Goal: Transaction & Acquisition: Purchase product/service

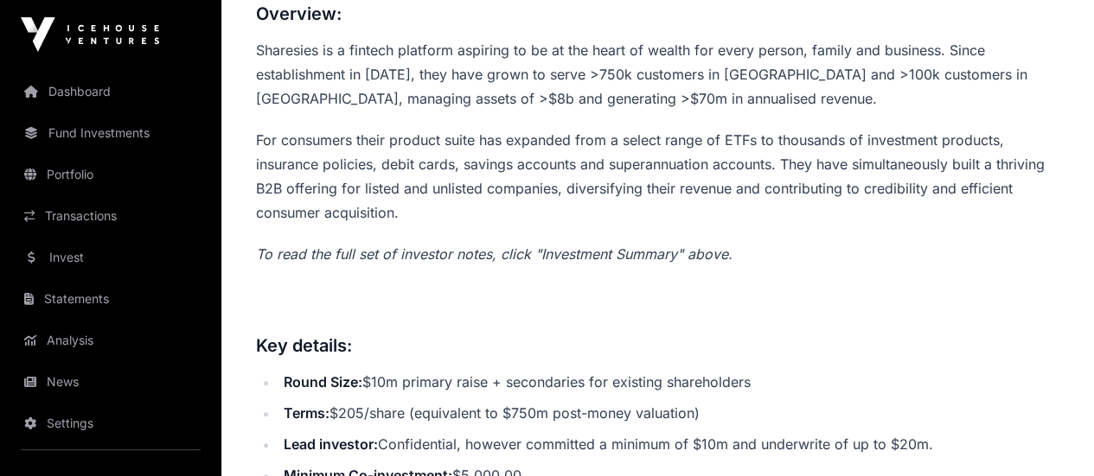
scroll to position [605, 0]
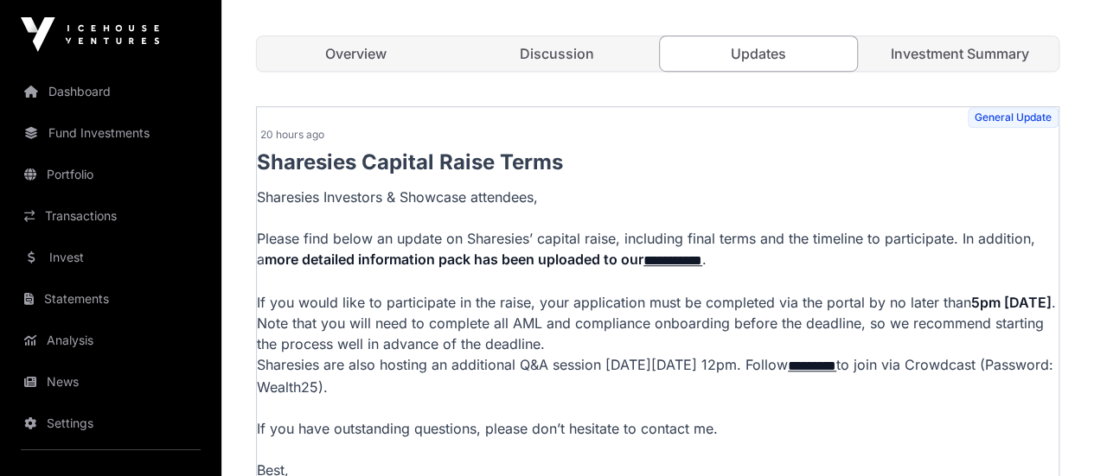
scroll to position [519, 0]
click at [562, 71] on link "Discussion" at bounding box center [557, 53] width 198 height 35
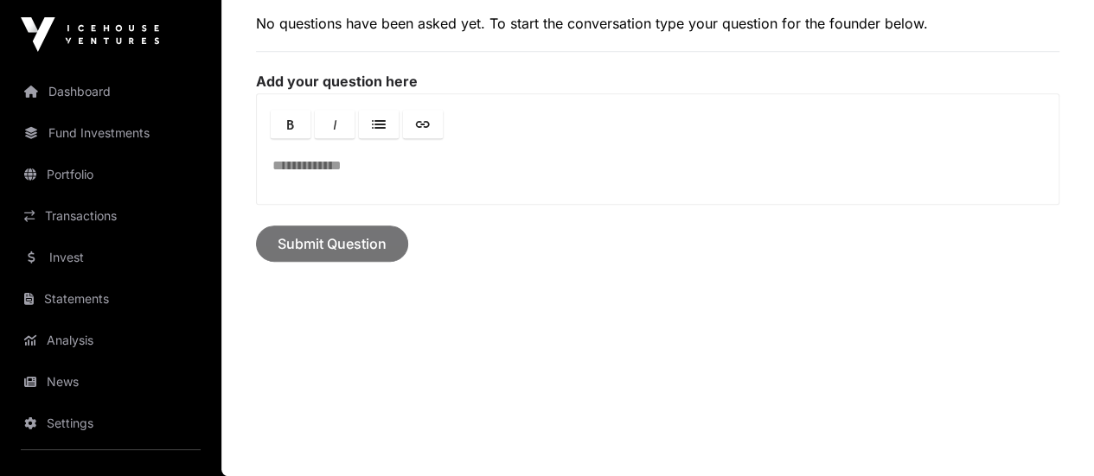
scroll to position [475, 0]
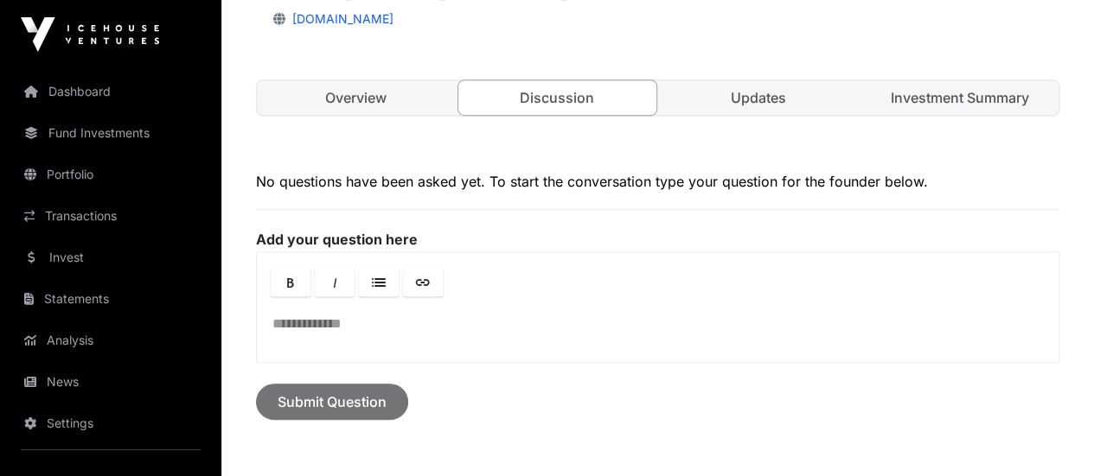
click at [975, 115] on link "Investment Summary" at bounding box center [959, 97] width 198 height 35
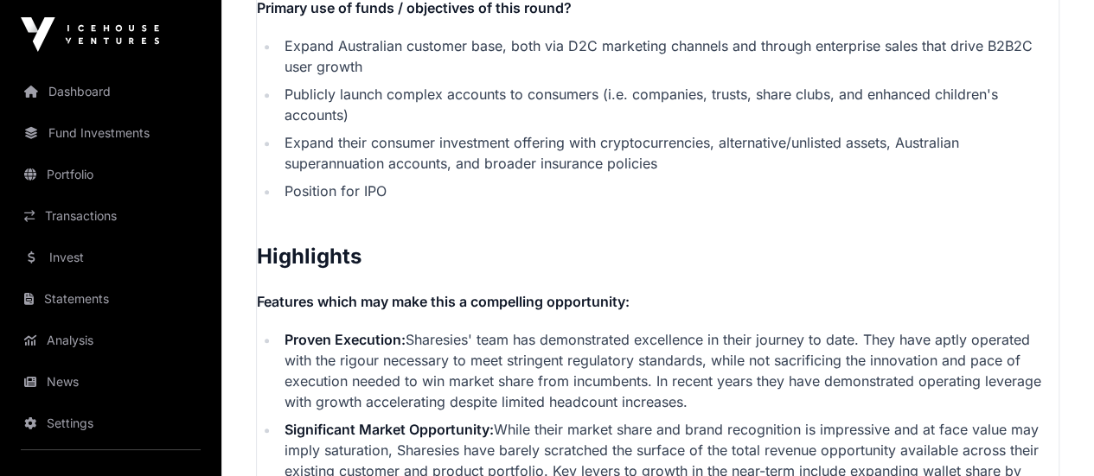
scroll to position [3674, 0]
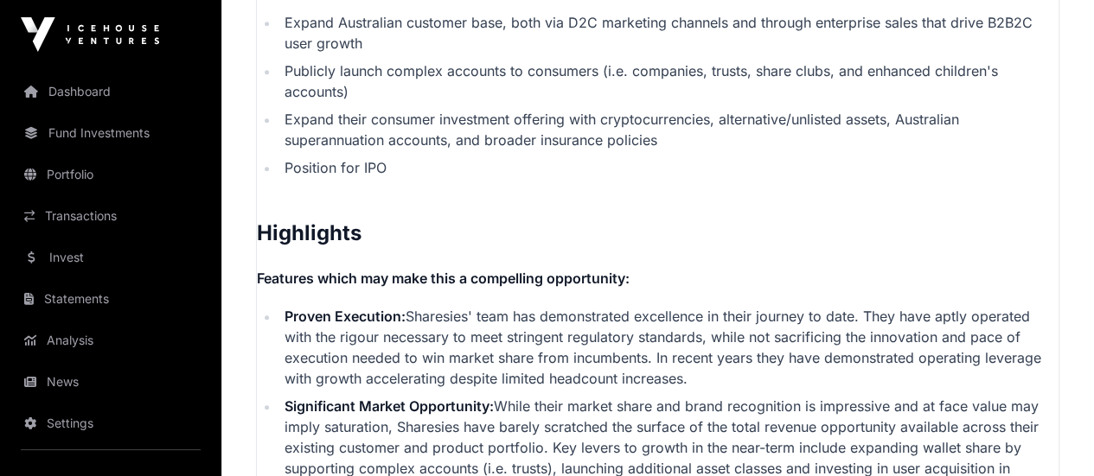
click at [796, 389] on li "Proven Execution: Sharesies' team has demonstrated excellence in their journey …" at bounding box center [668, 347] width 779 height 83
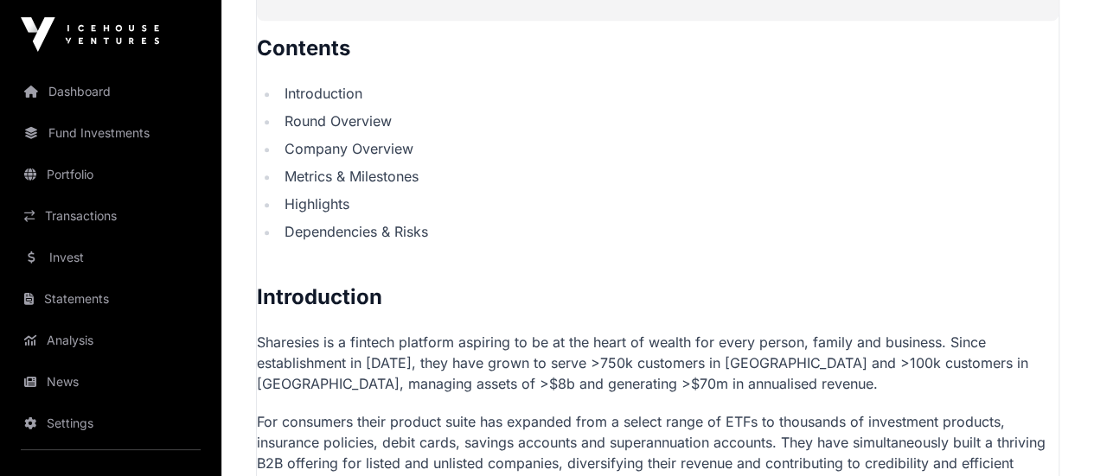
scroll to position [865, 0]
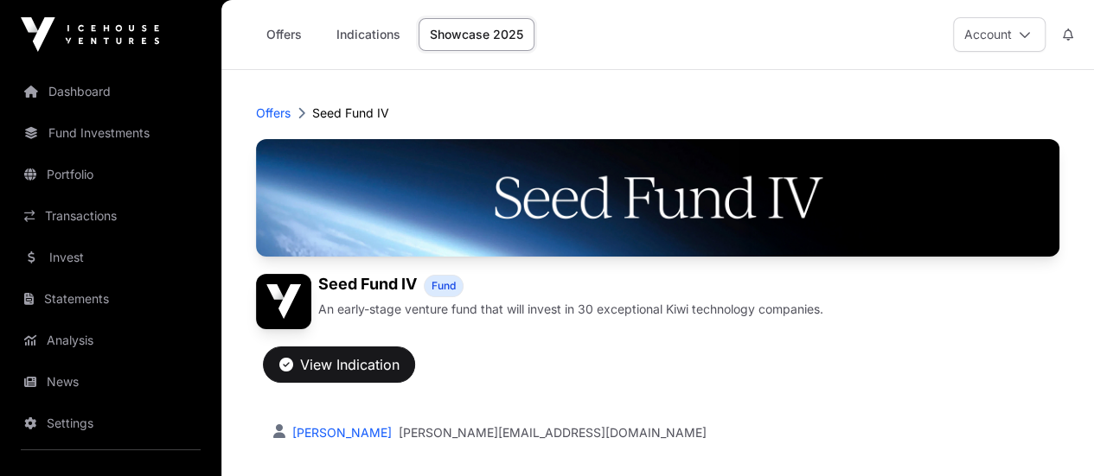
click at [290, 31] on link "Offers" at bounding box center [283, 34] width 69 height 33
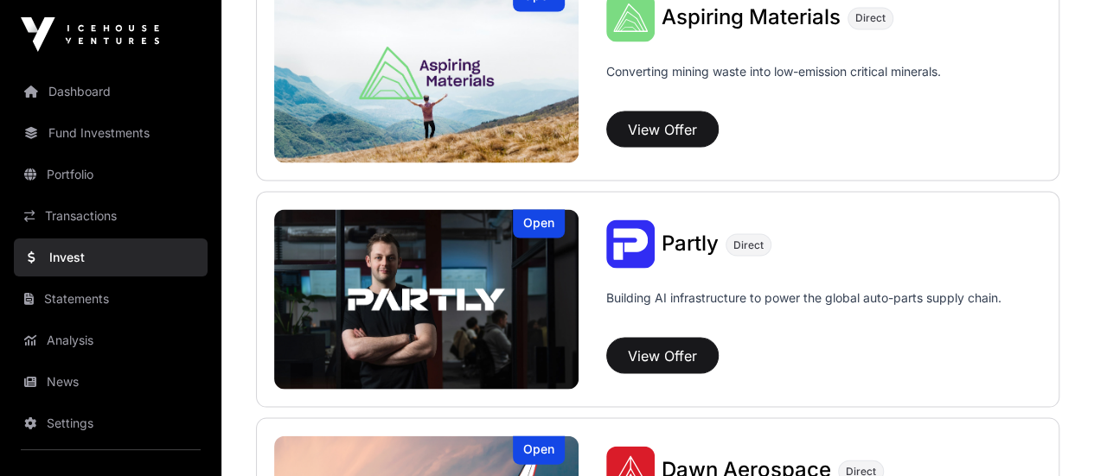
scroll to position [1643, 0]
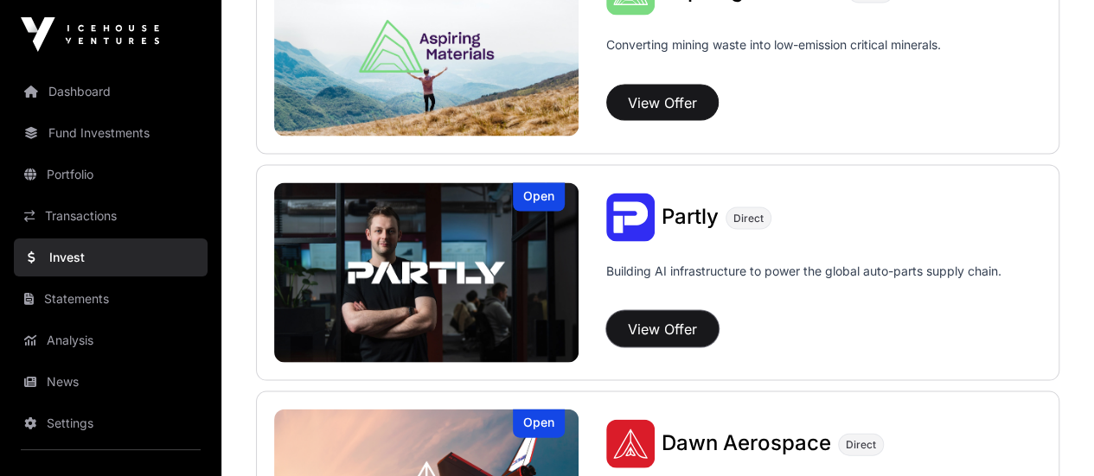
click at [647, 320] on button "View Offer" at bounding box center [662, 329] width 112 height 36
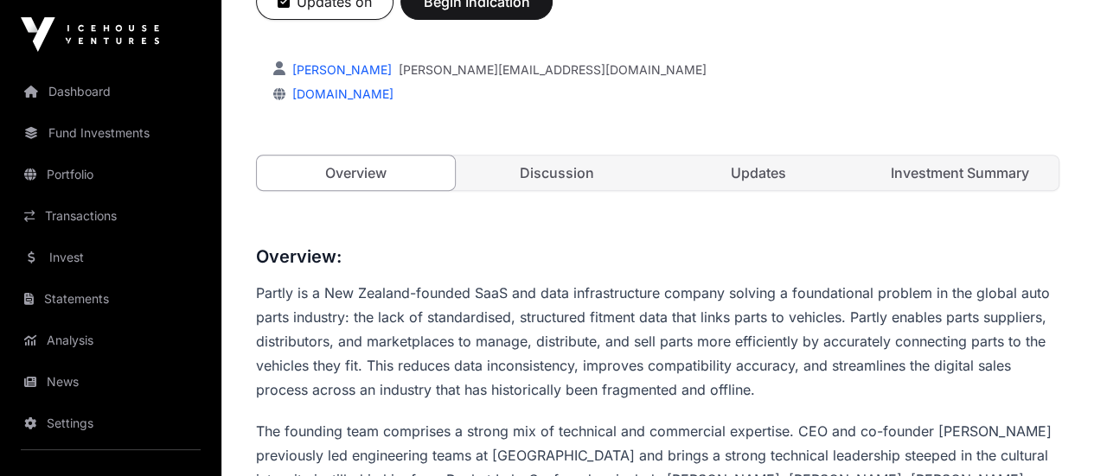
scroll to position [365, 0]
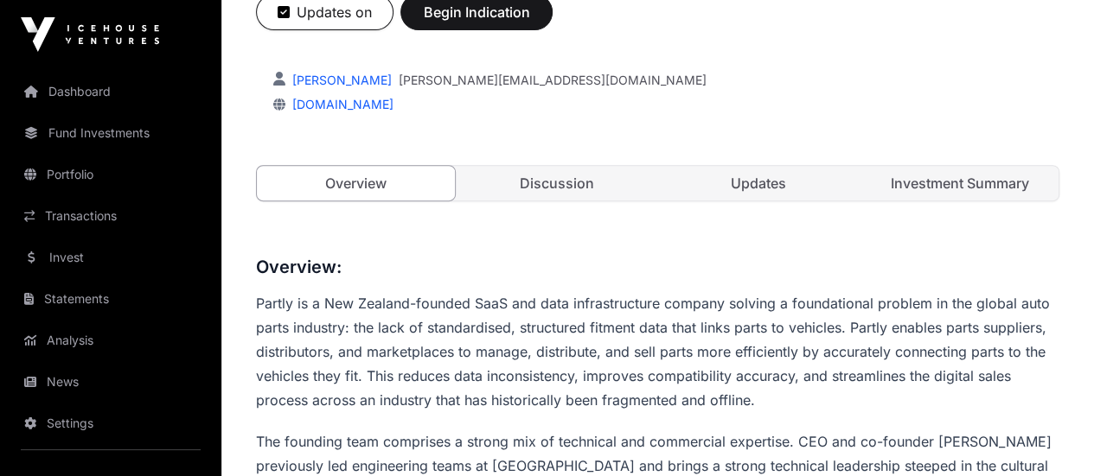
click at [765, 201] on link "Updates" at bounding box center [759, 183] width 198 height 35
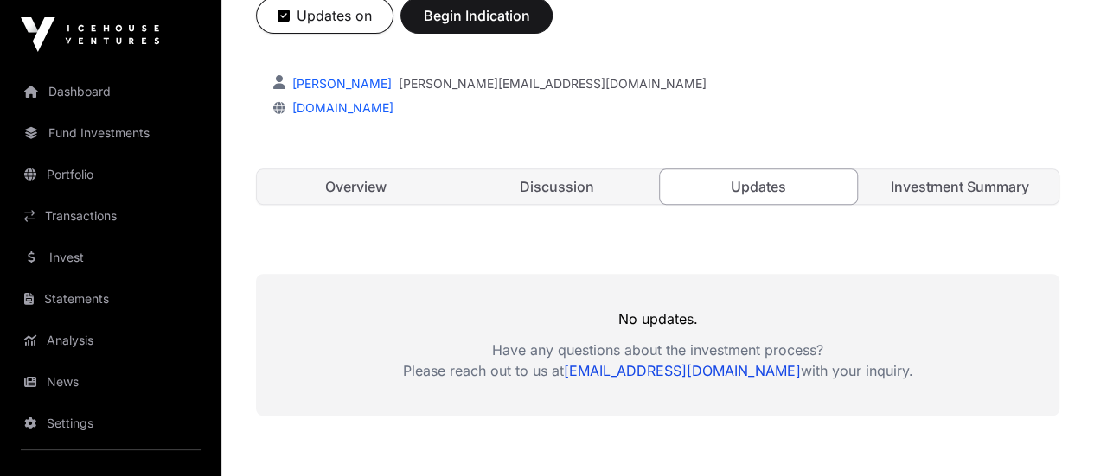
scroll to position [360, 0]
click at [923, 206] on link "Investment Summary" at bounding box center [959, 188] width 198 height 35
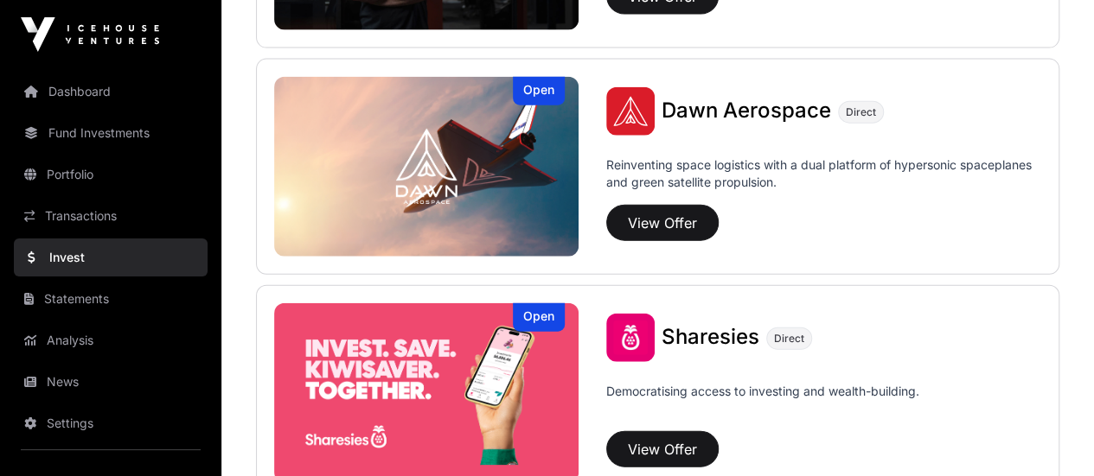
scroll to position [1989, 0]
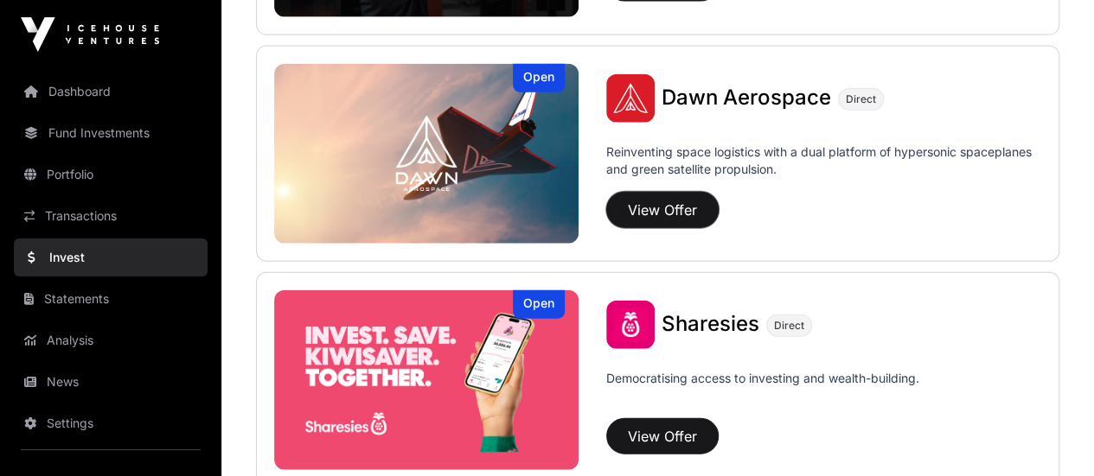
click at [641, 210] on button "View Offer" at bounding box center [662, 210] width 112 height 36
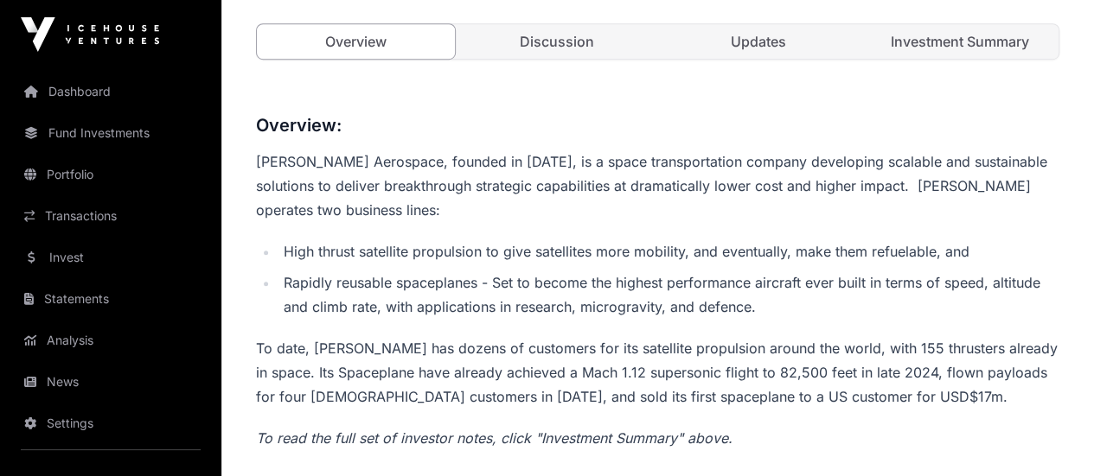
scroll to position [519, 0]
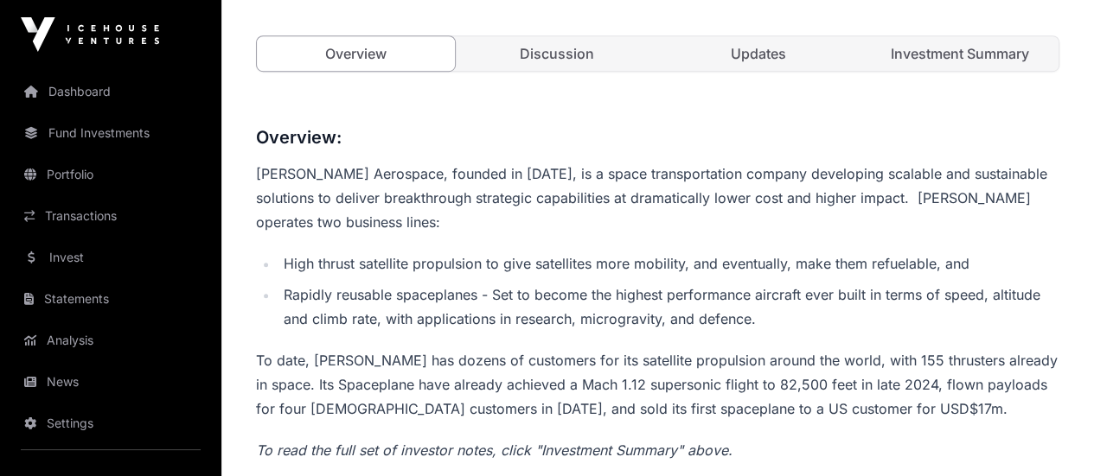
click at [581, 71] on link "Discussion" at bounding box center [557, 53] width 198 height 35
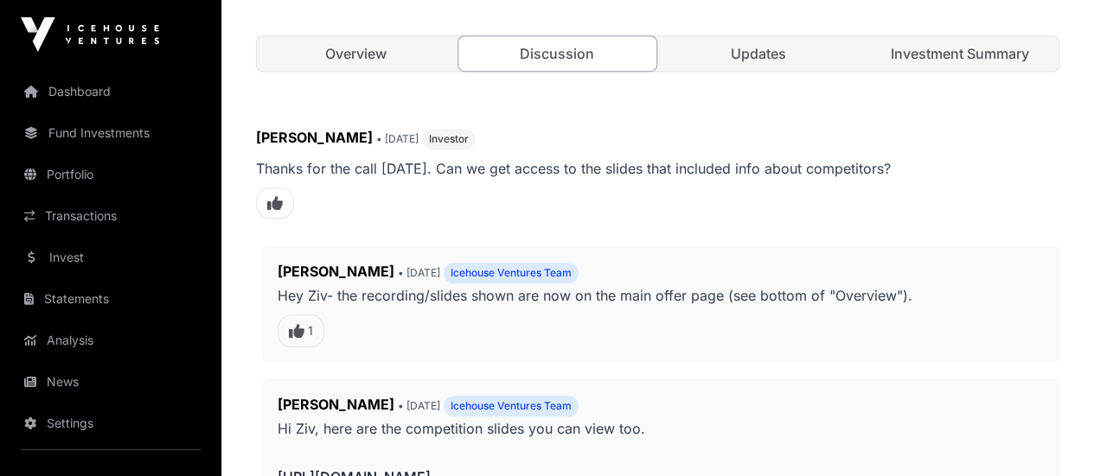
click at [738, 71] on link "Updates" at bounding box center [759, 53] width 198 height 35
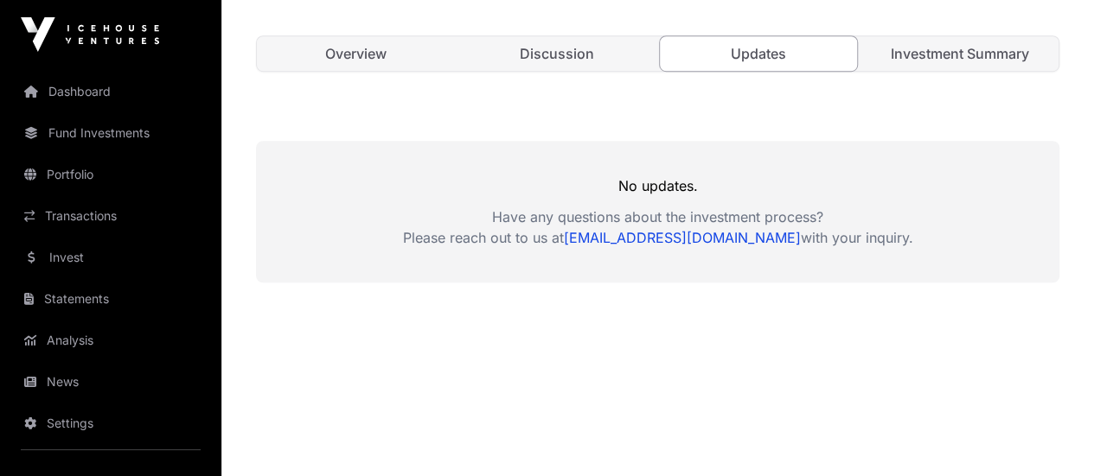
click at [917, 71] on link "Investment Summary" at bounding box center [959, 53] width 198 height 35
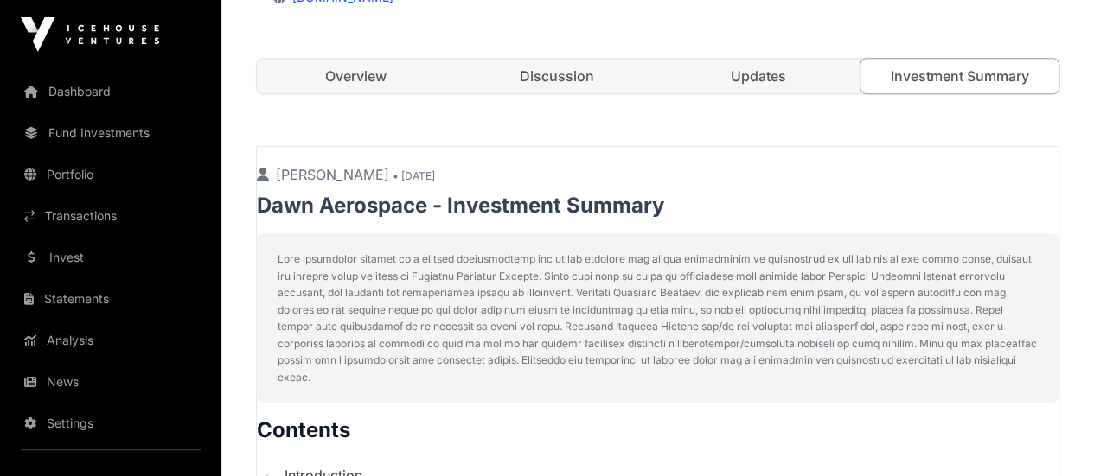
scroll to position [487, 0]
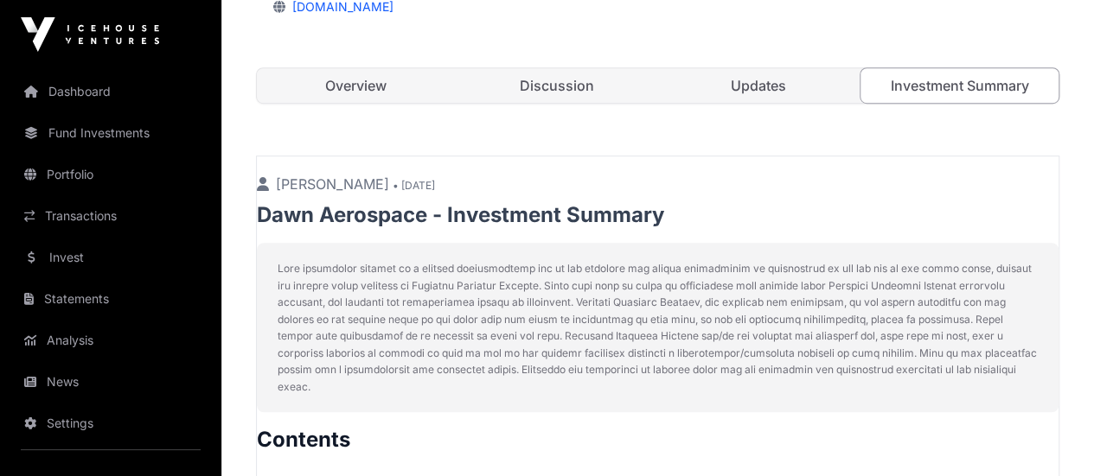
click at [343, 103] on link "Overview" at bounding box center [356, 85] width 198 height 35
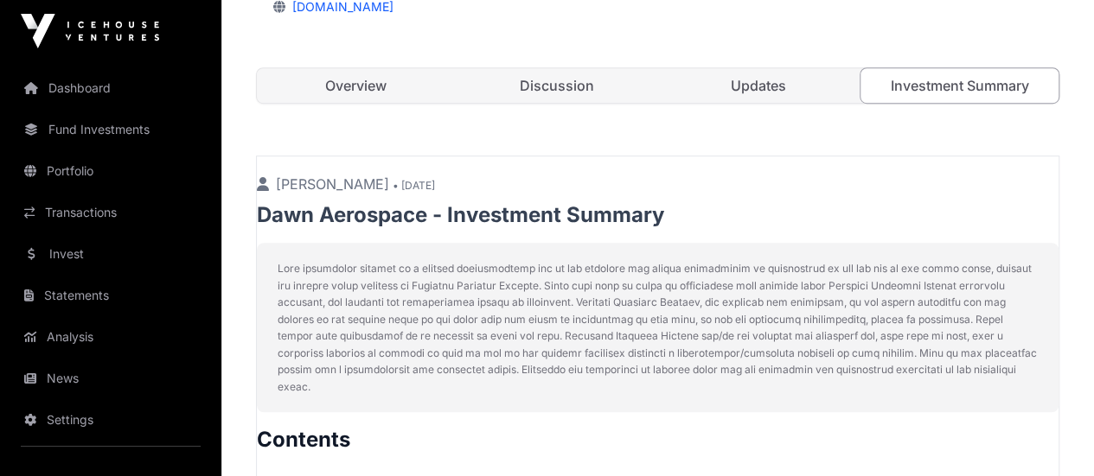
scroll to position [3, 0]
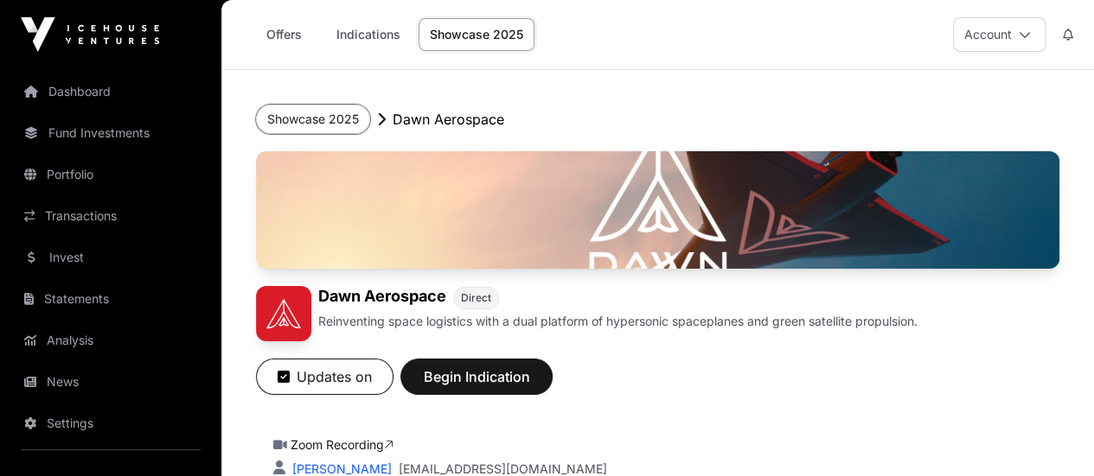
click at [355, 118] on button "Showcase 2025" at bounding box center [313, 119] width 114 height 29
click at [466, 31] on link "Showcase 2025" at bounding box center [476, 34] width 116 height 33
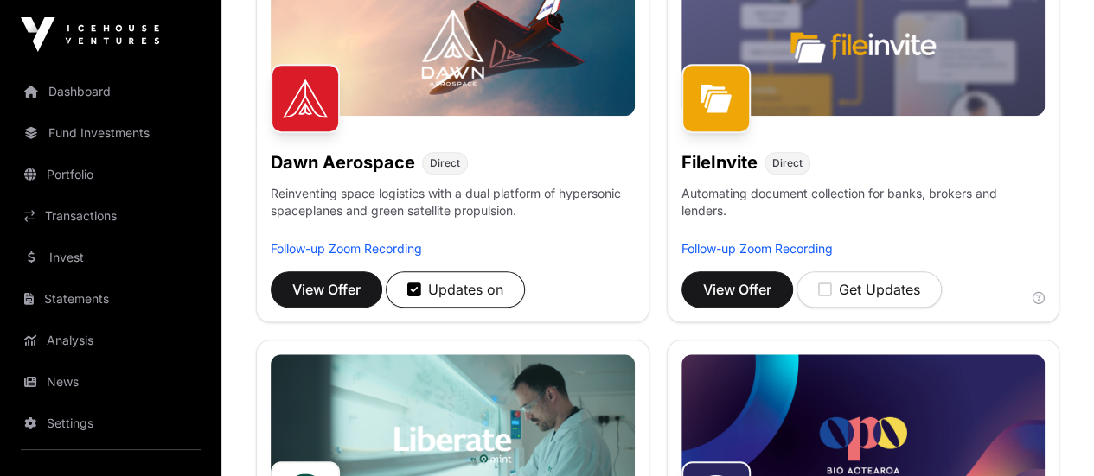
scroll to position [692, 0]
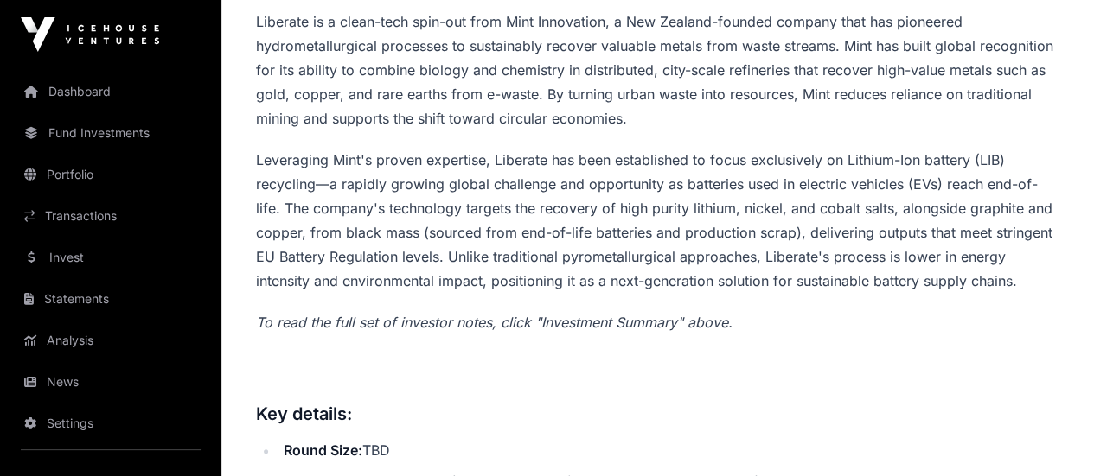
scroll to position [605, 0]
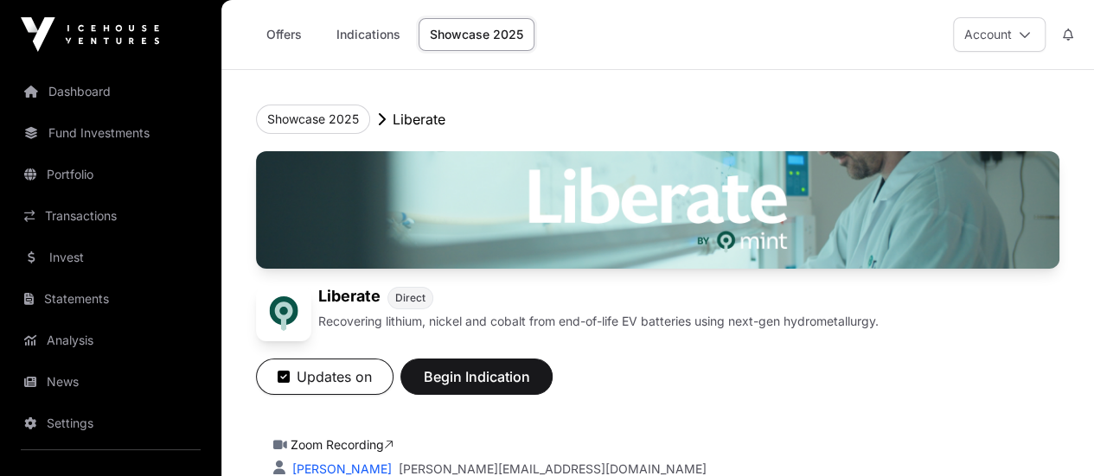
click at [441, 37] on link "Showcase 2025" at bounding box center [476, 34] width 116 height 33
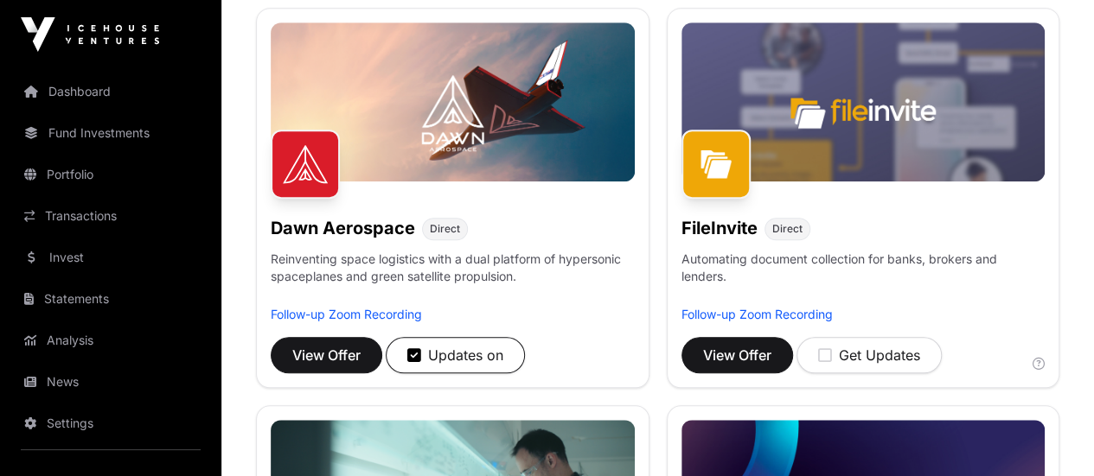
scroll to position [692, 0]
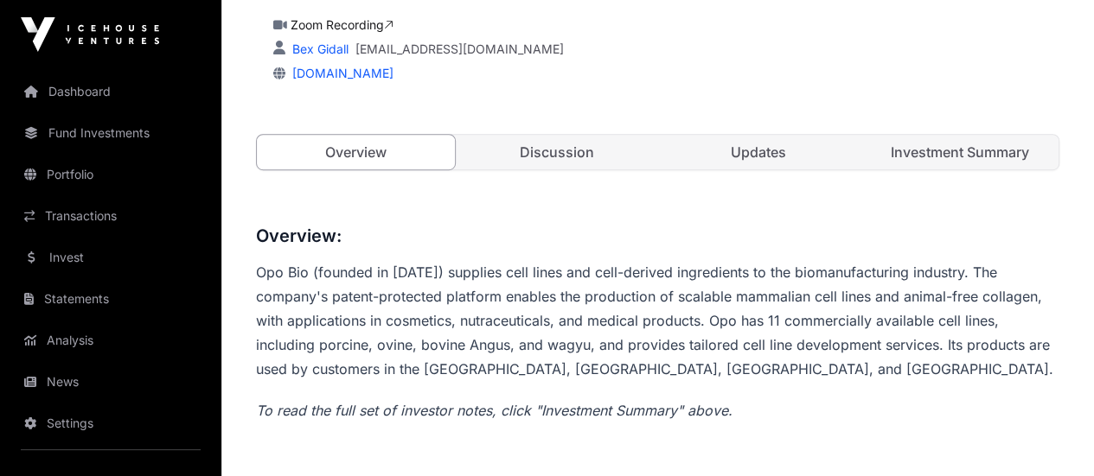
scroll to position [432, 0]
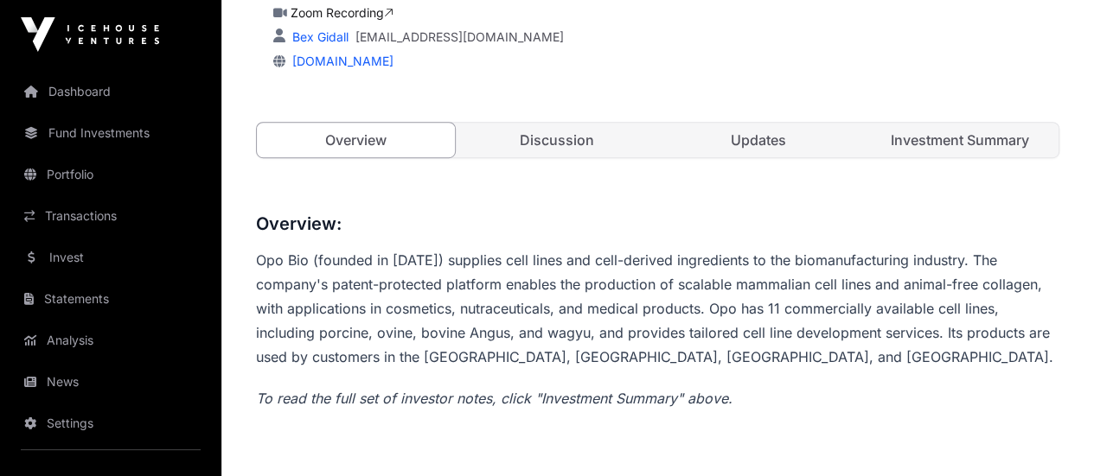
click at [757, 157] on link "Updates" at bounding box center [759, 140] width 198 height 35
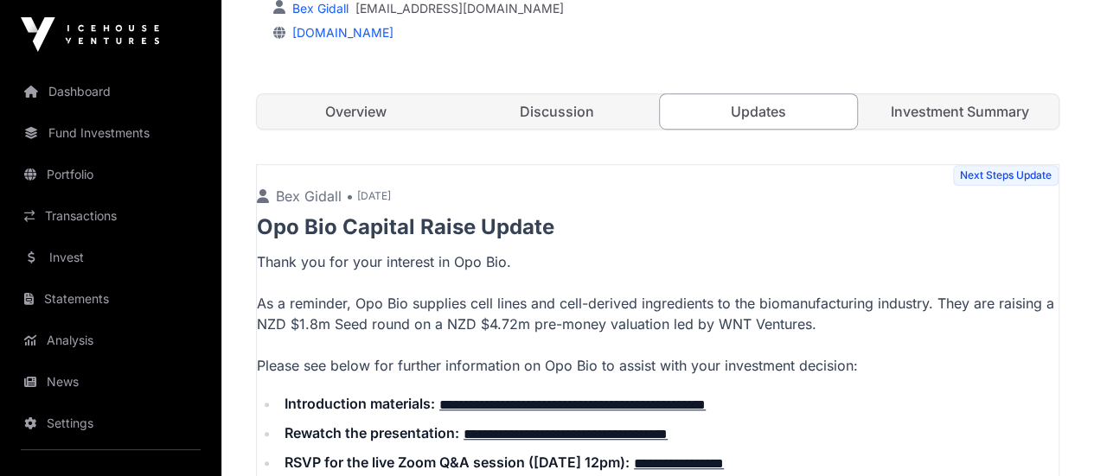
scroll to position [432, 0]
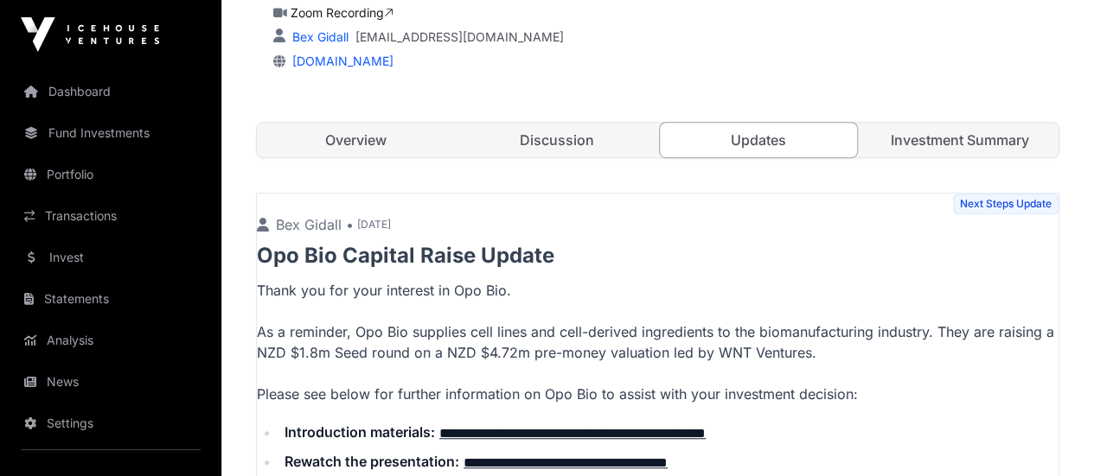
click at [575, 157] on link "Discussion" at bounding box center [557, 140] width 198 height 35
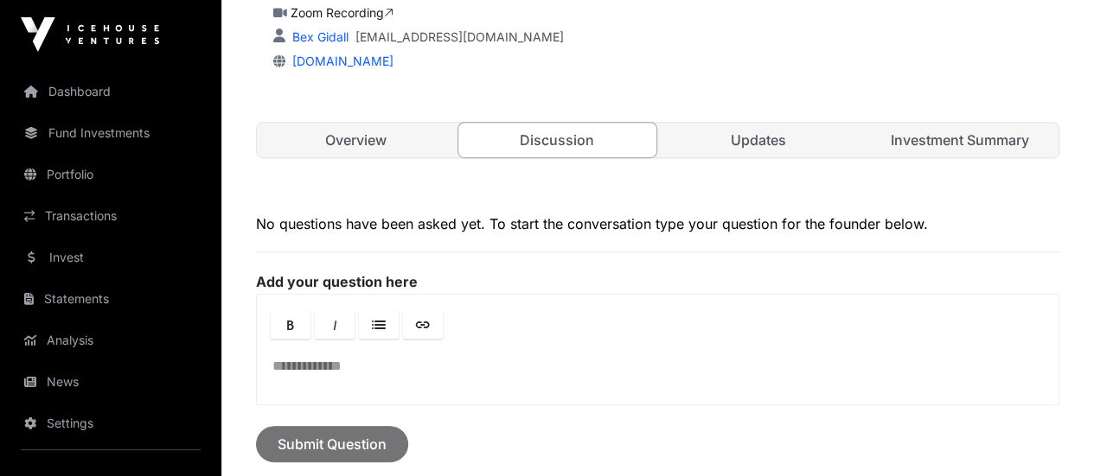
click at [345, 157] on link "Overview" at bounding box center [356, 140] width 198 height 35
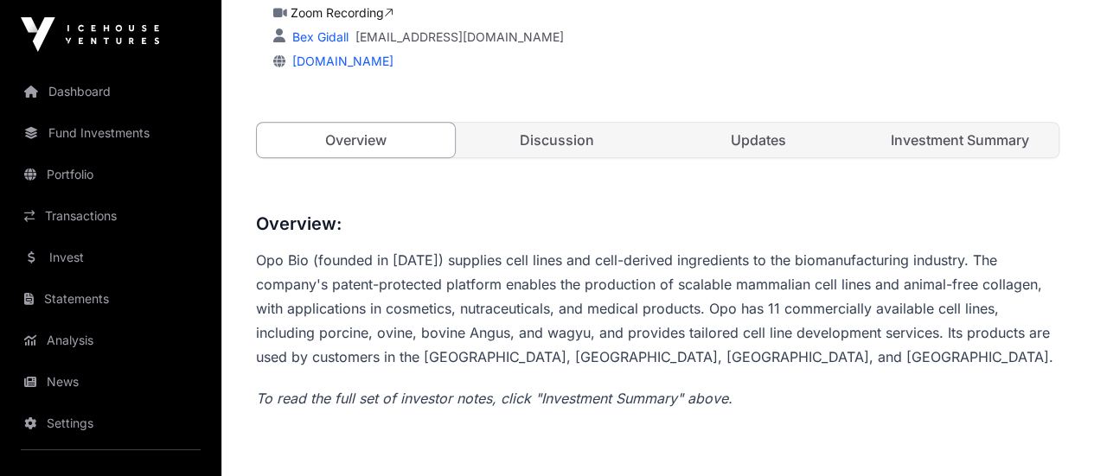
click at [979, 157] on link "Investment Summary" at bounding box center [959, 140] width 198 height 35
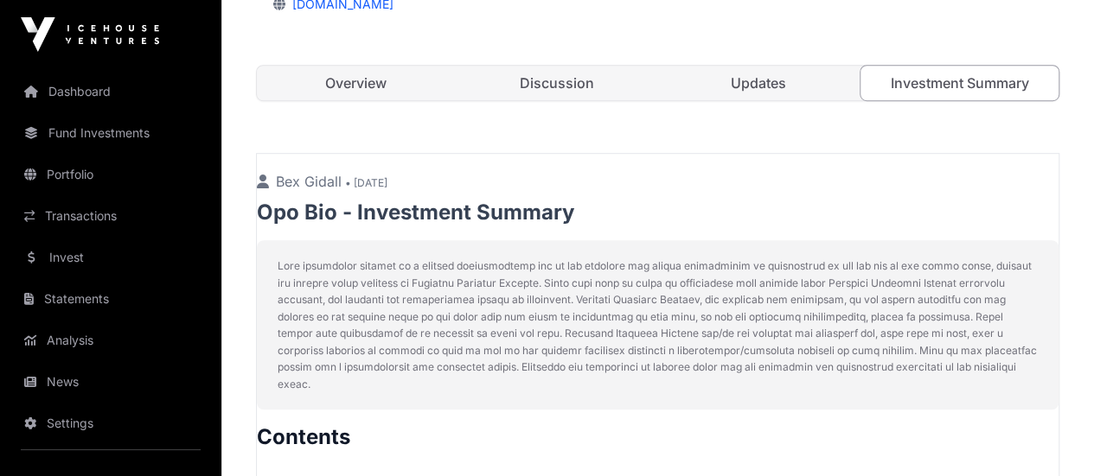
scroll to position [435, 0]
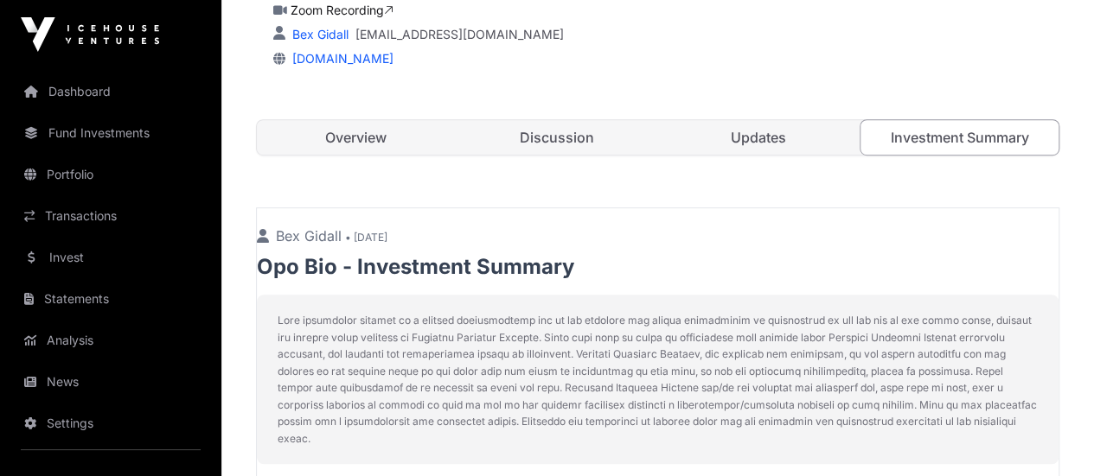
click at [349, 155] on link "Overview" at bounding box center [356, 137] width 198 height 35
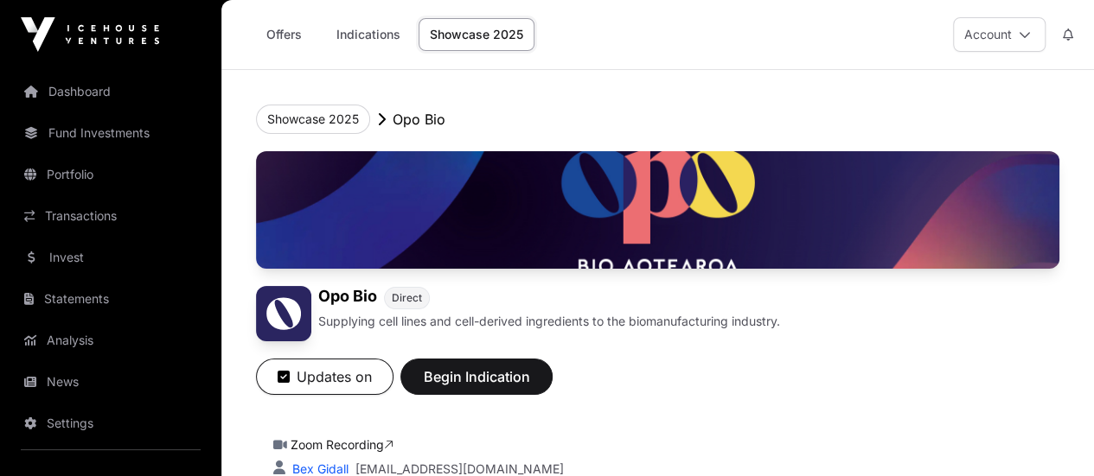
click at [473, 35] on link "Showcase 2025" at bounding box center [476, 34] width 116 height 33
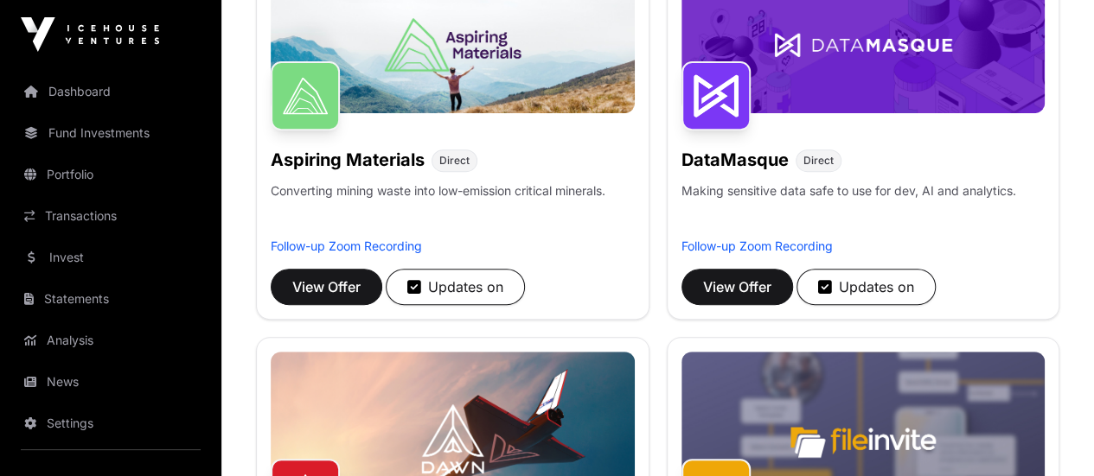
scroll to position [346, 0]
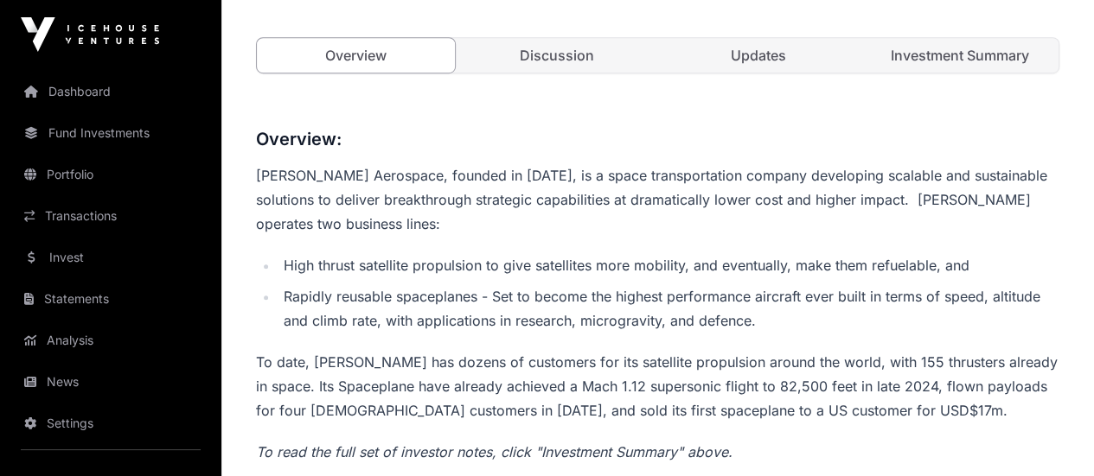
scroll to position [519, 0]
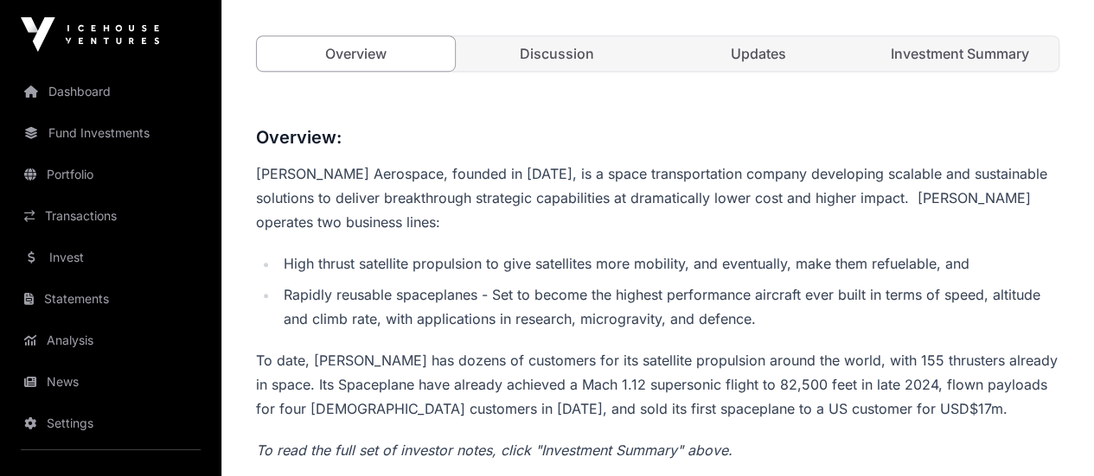
click at [942, 71] on link "Investment Summary" at bounding box center [959, 53] width 198 height 35
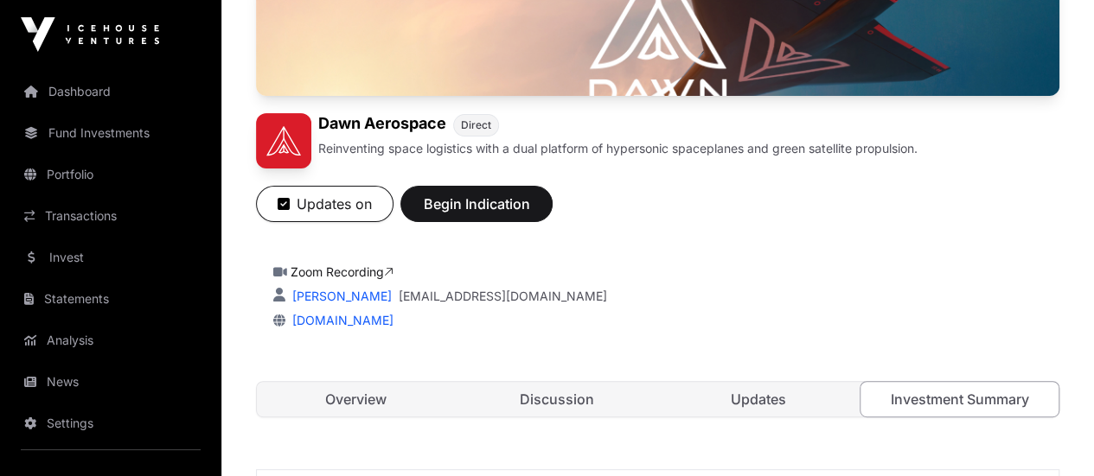
scroll to position [86, 0]
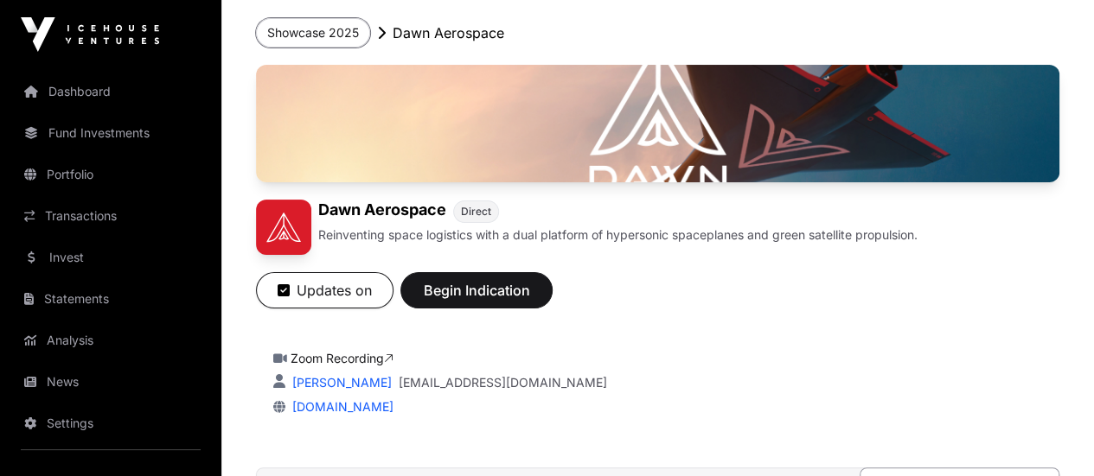
click at [349, 29] on button "Showcase 2025" at bounding box center [313, 32] width 114 height 29
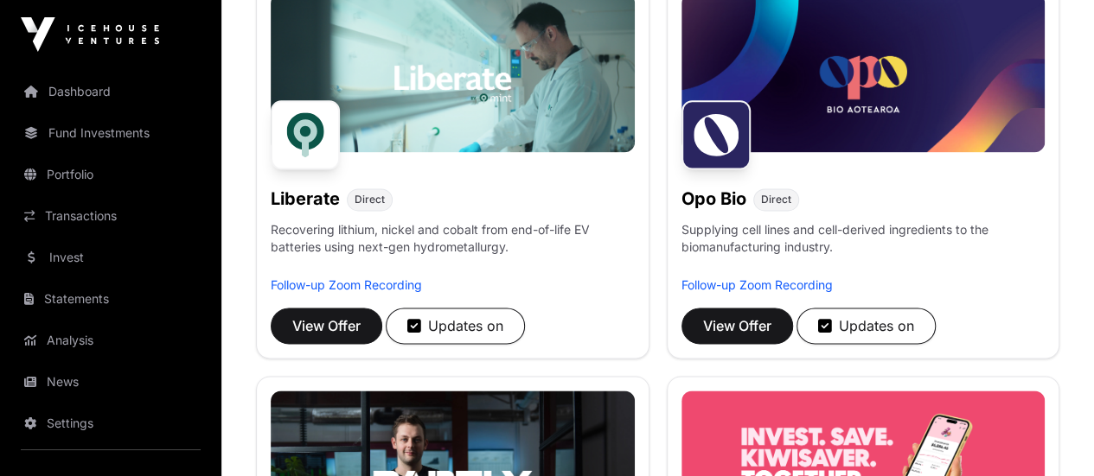
scroll to position [1124, 0]
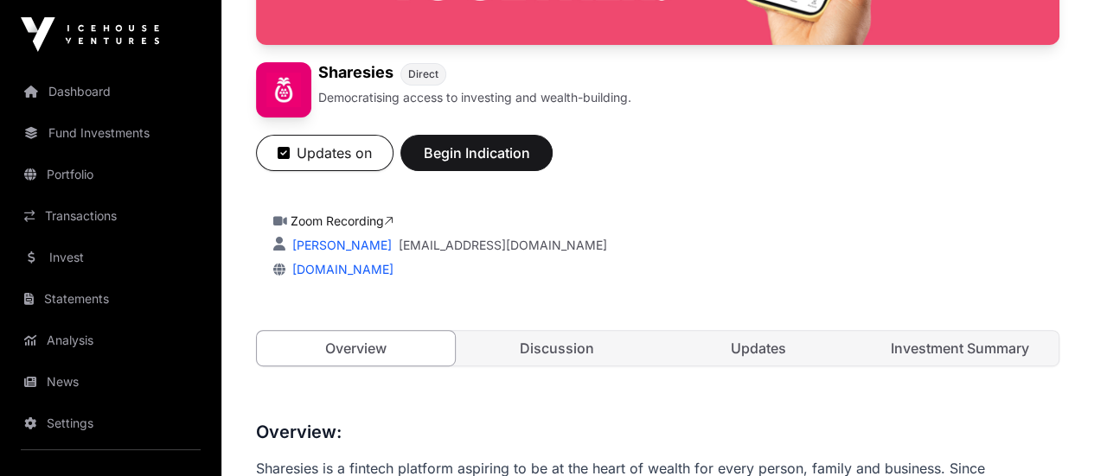
scroll to position [346, 0]
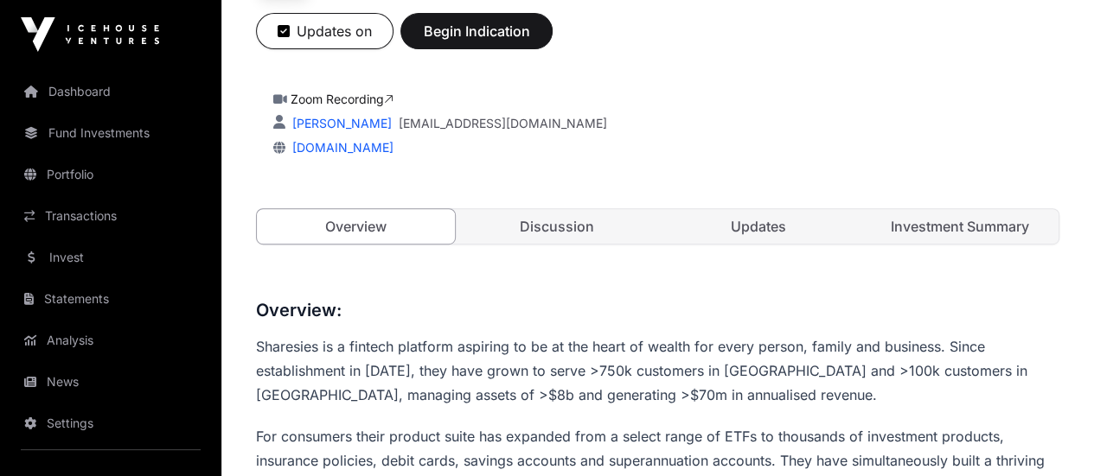
click at [756, 244] on link "Updates" at bounding box center [759, 226] width 198 height 35
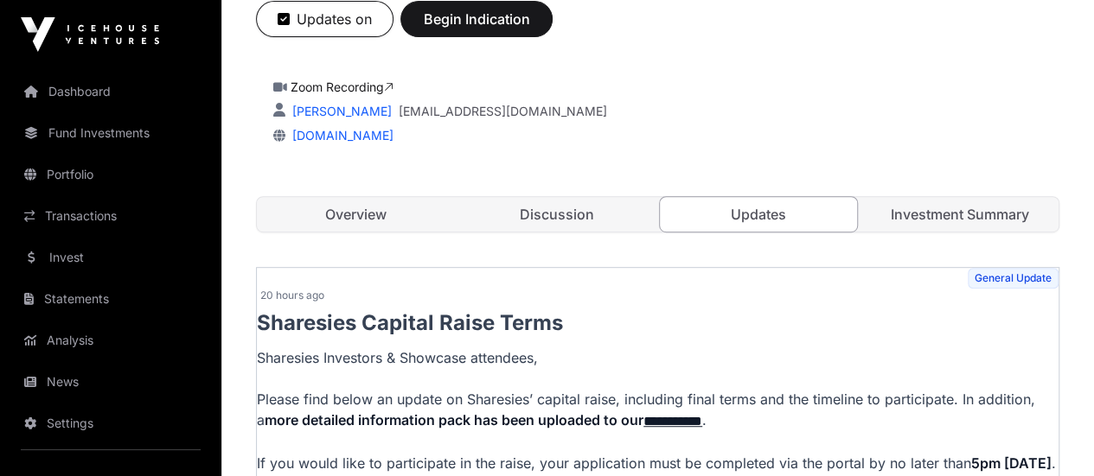
scroll to position [351, 0]
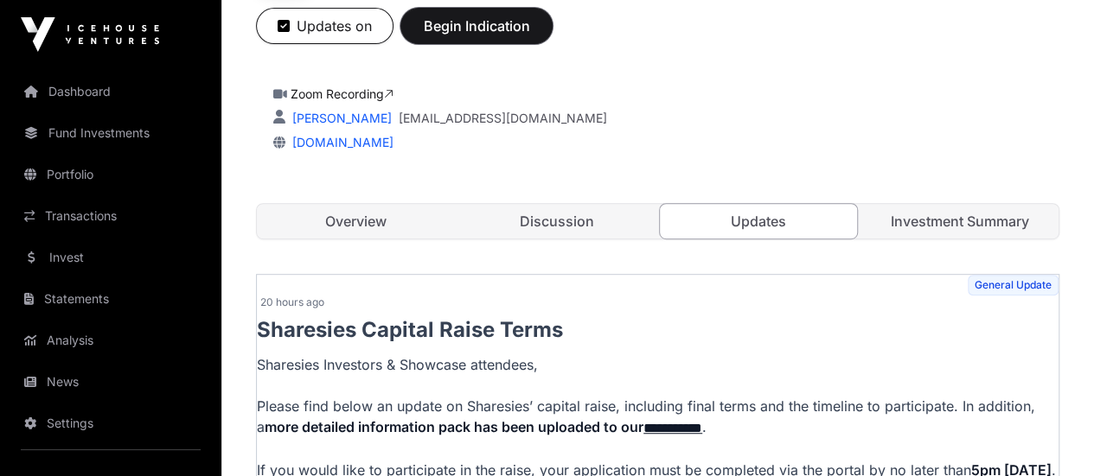
click at [531, 36] on span "Begin Indication" at bounding box center [476, 26] width 109 height 21
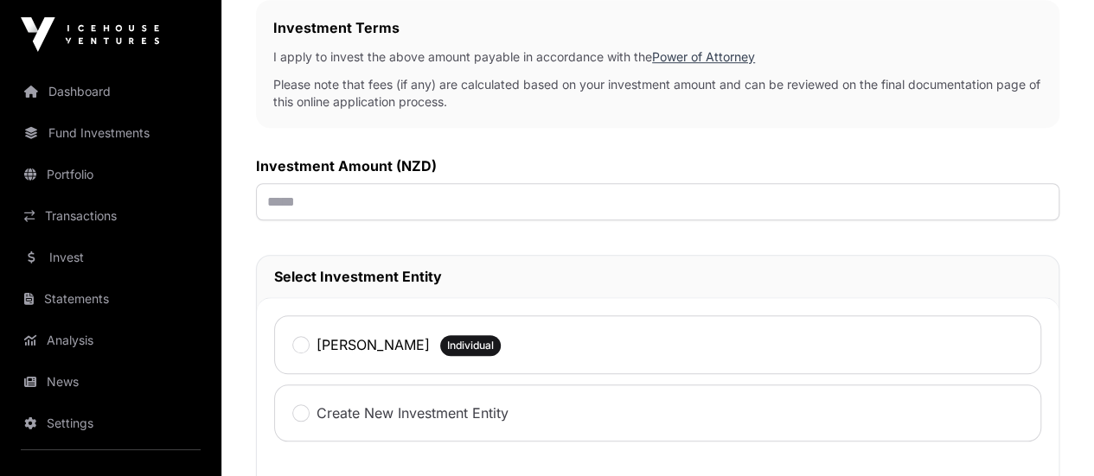
scroll to position [605, 0]
click at [755, 48] on link "Power of Attorney" at bounding box center [703, 55] width 103 height 15
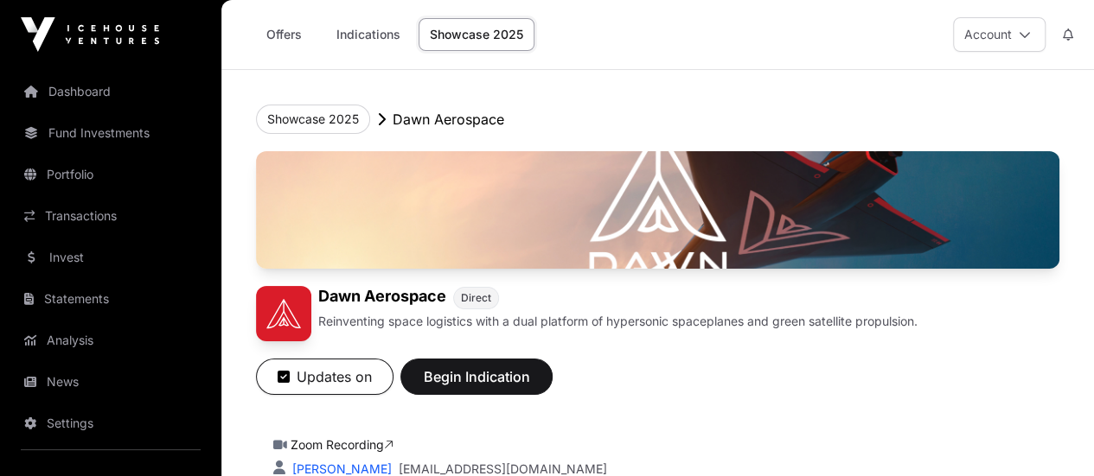
click at [109, 131] on link "Fund Investments" at bounding box center [111, 133] width 194 height 38
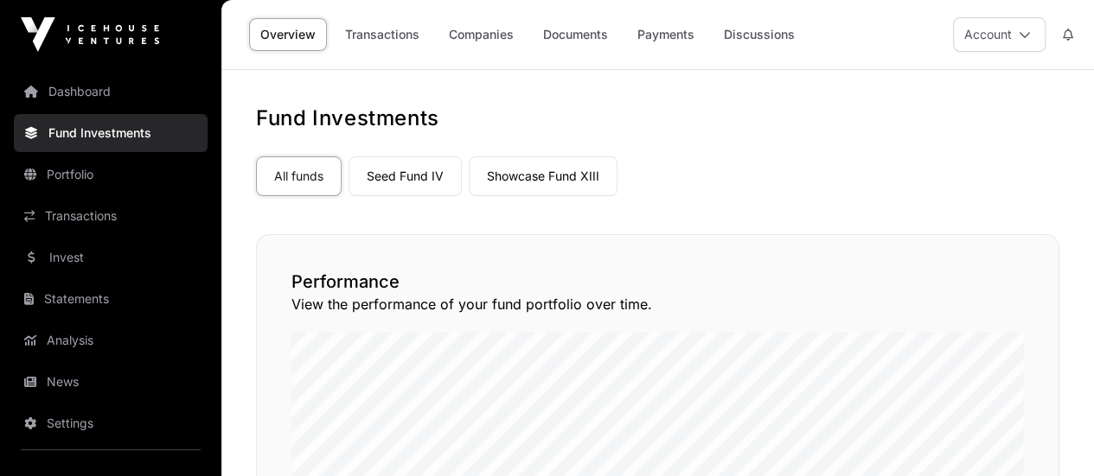
click at [57, 89] on link "Dashboard" at bounding box center [111, 92] width 194 height 38
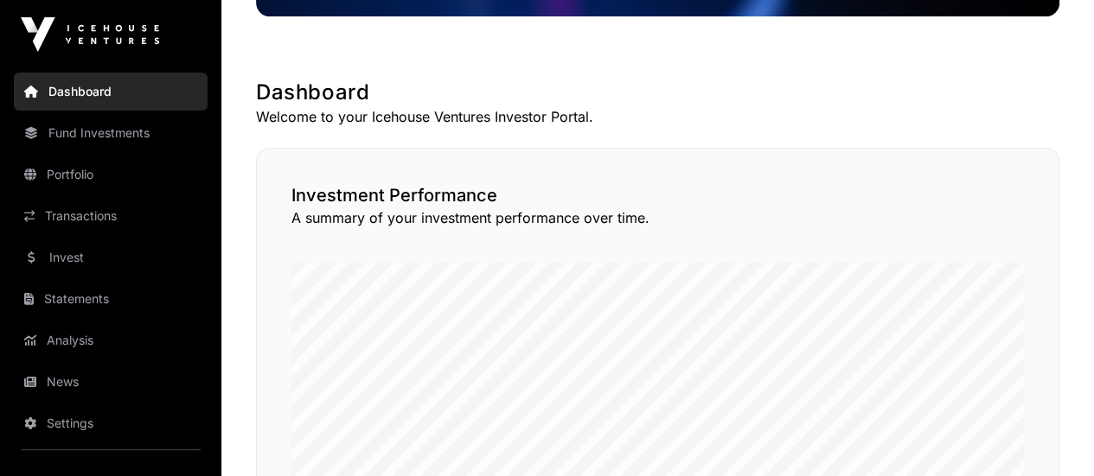
scroll to position [86, 0]
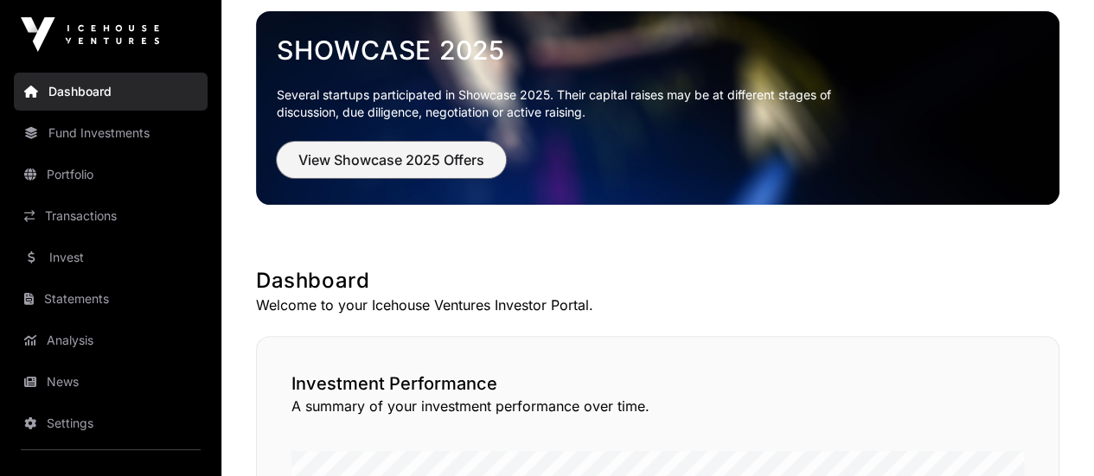
click at [433, 163] on span "View Showcase 2025 Offers" at bounding box center [391, 160] width 186 height 21
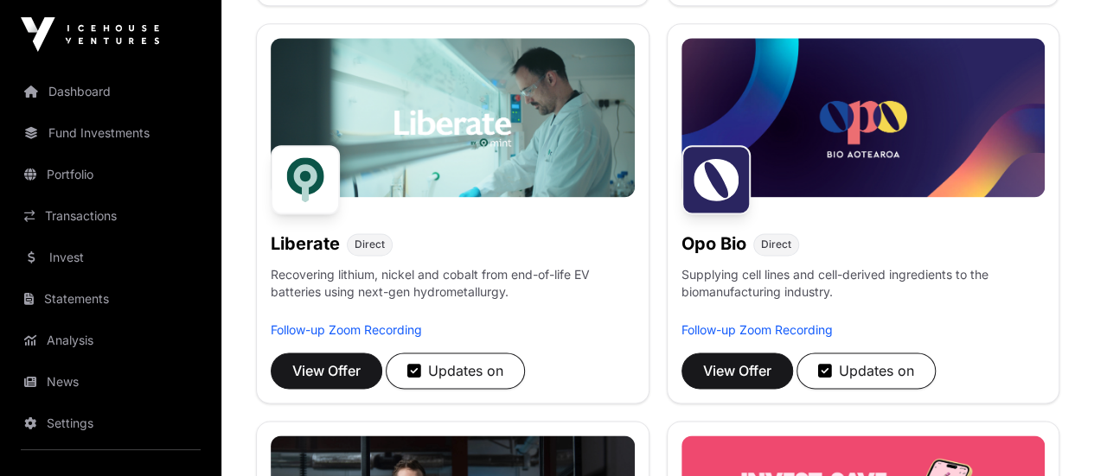
scroll to position [1210, 0]
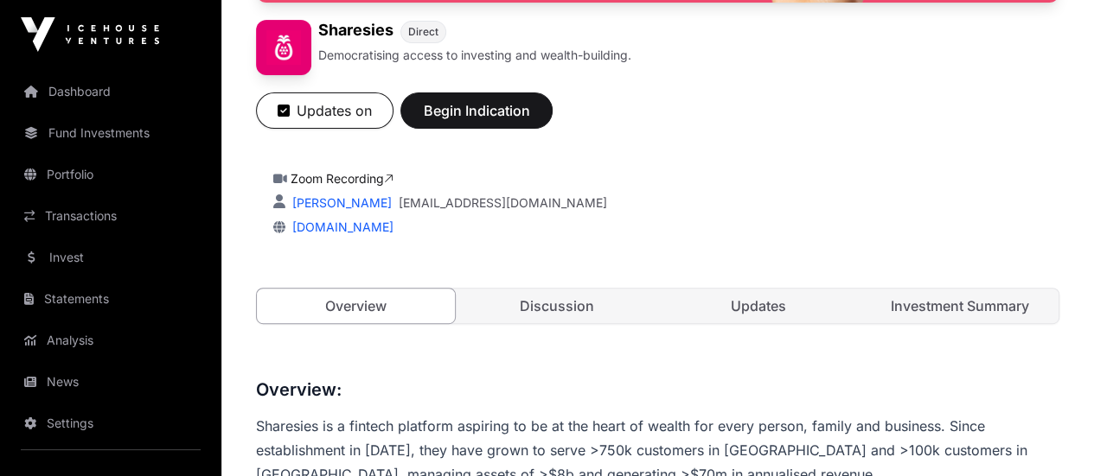
scroll to position [346, 0]
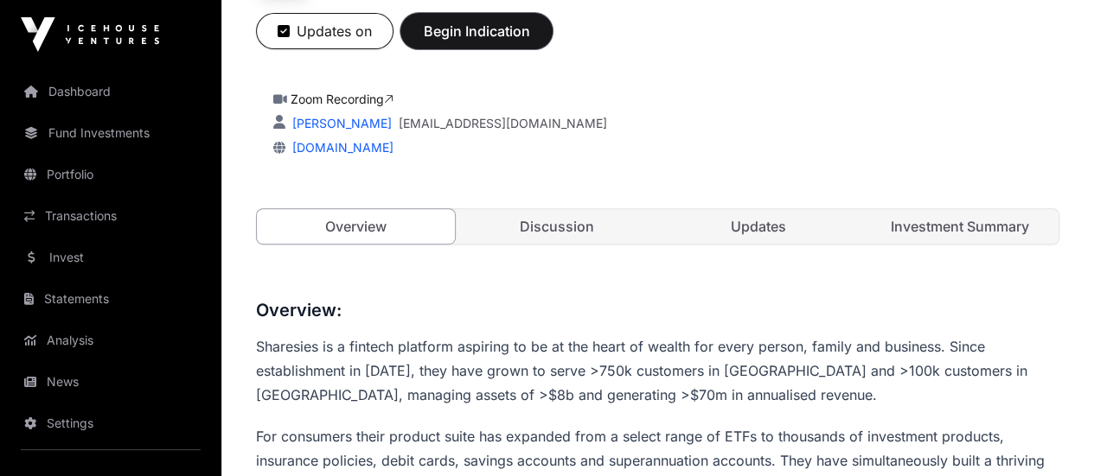
click at [531, 42] on span "Begin Indication" at bounding box center [476, 31] width 109 height 21
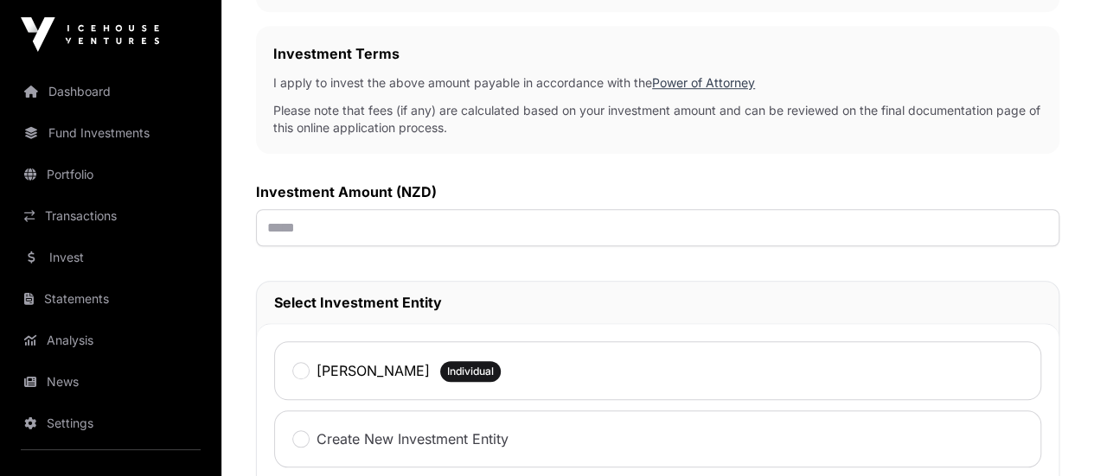
scroll to position [605, 0]
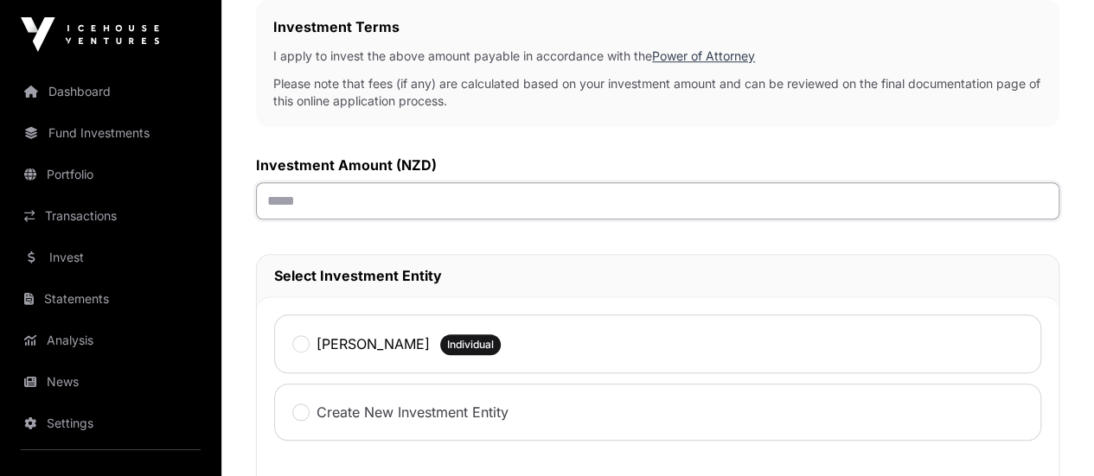
drag, startPoint x: 514, startPoint y: 183, endPoint x: 396, endPoint y: 183, distance: 118.5
click at [396, 183] on div "Investment Investment AML Nature & Purpose Wholesale Power of Attorney Tax Cert…" at bounding box center [657, 216] width 803 height 1351
type input "*******"
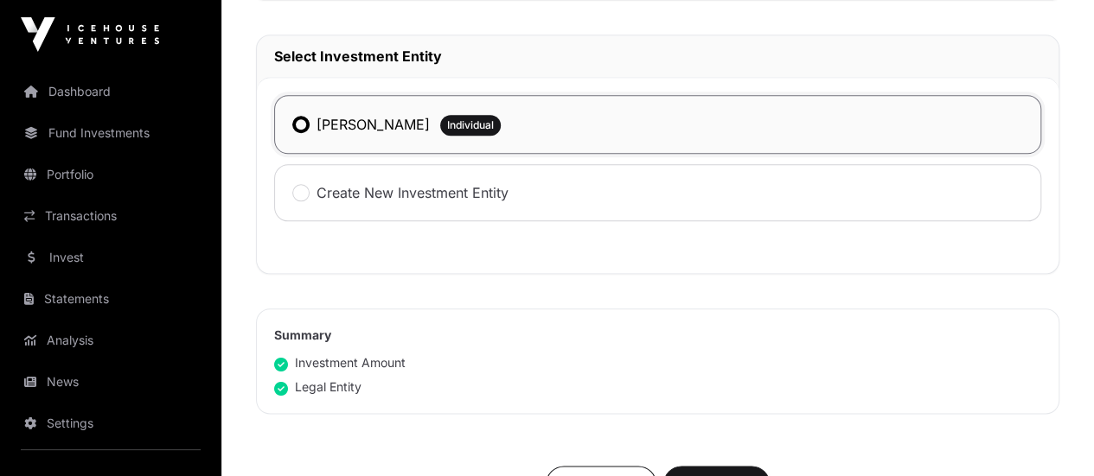
scroll to position [865, 0]
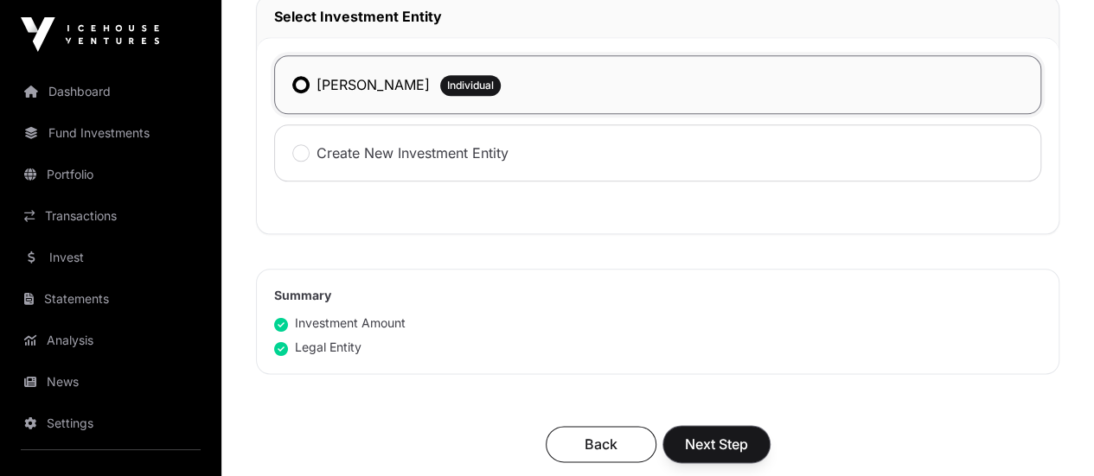
click at [748, 434] on span "Next Step" at bounding box center [716, 444] width 63 height 21
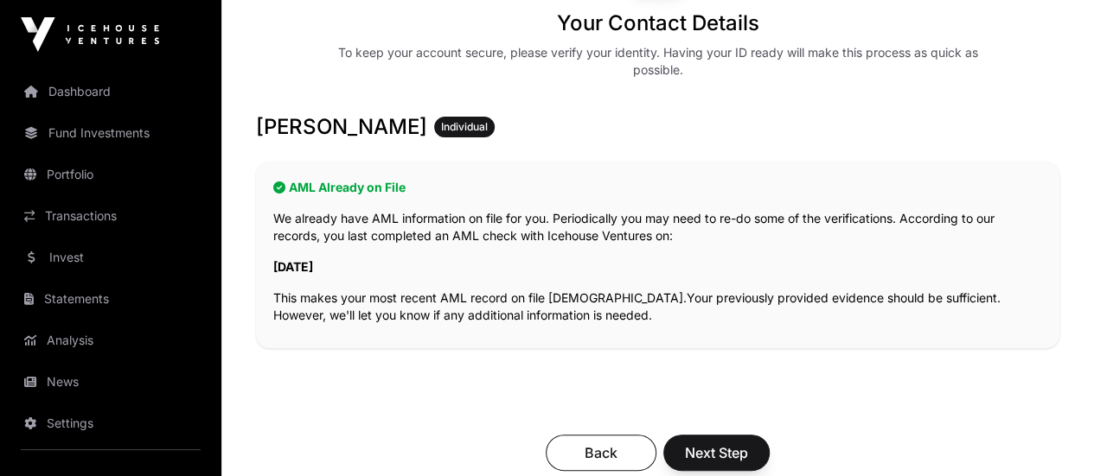
scroll to position [346, 0]
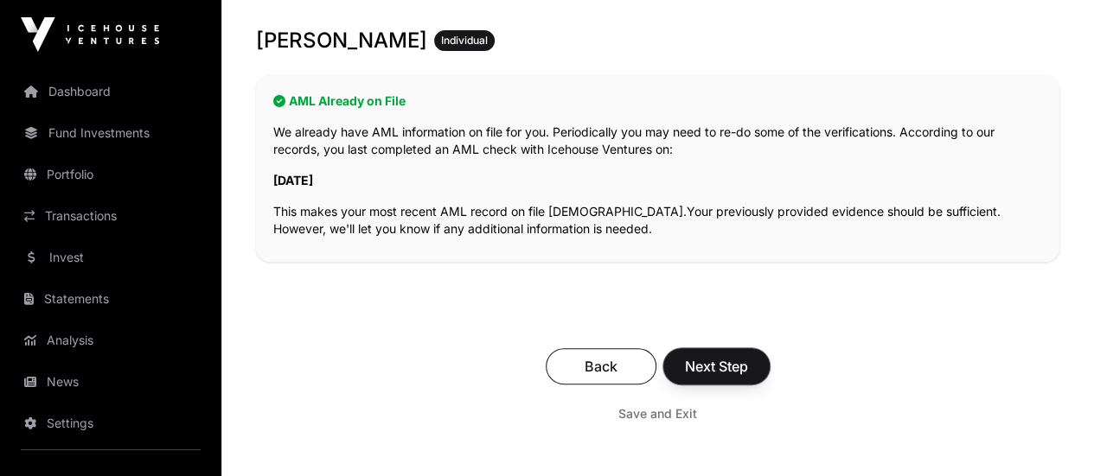
click at [748, 356] on span "Next Step" at bounding box center [716, 366] width 63 height 21
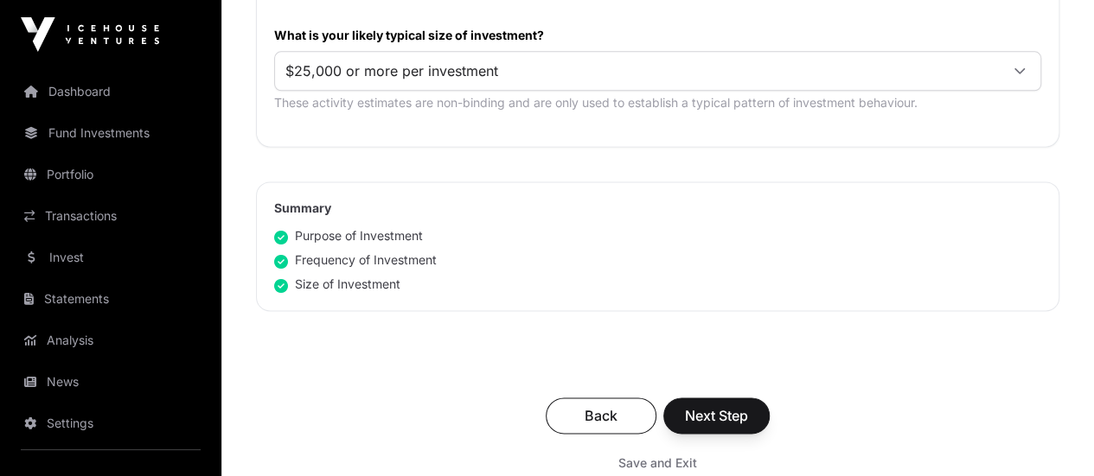
scroll to position [1124, 0]
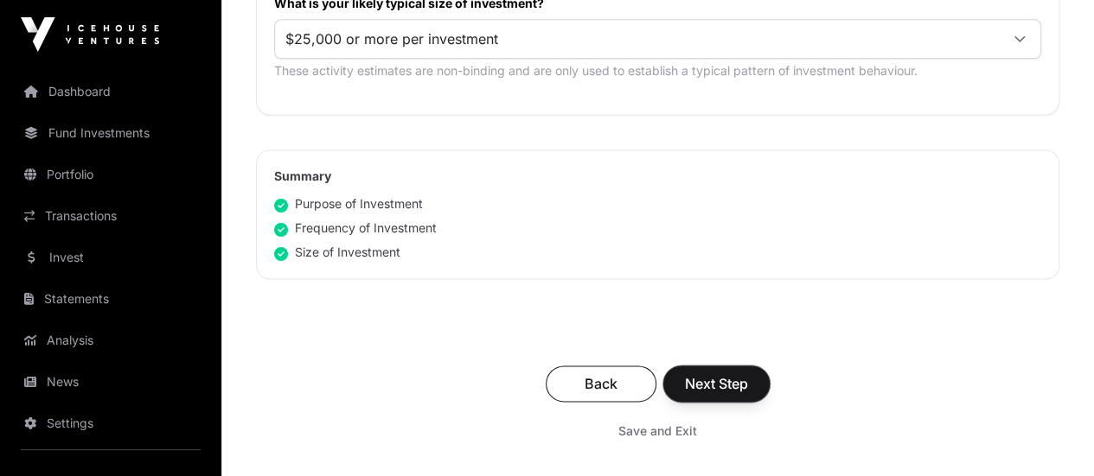
click at [748, 374] on span "Next Step" at bounding box center [716, 384] width 63 height 21
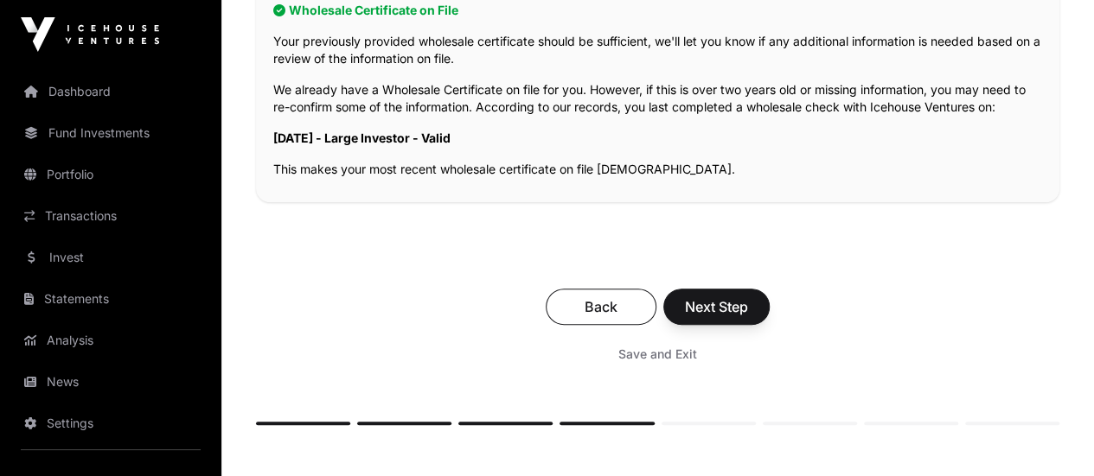
scroll to position [432, 0]
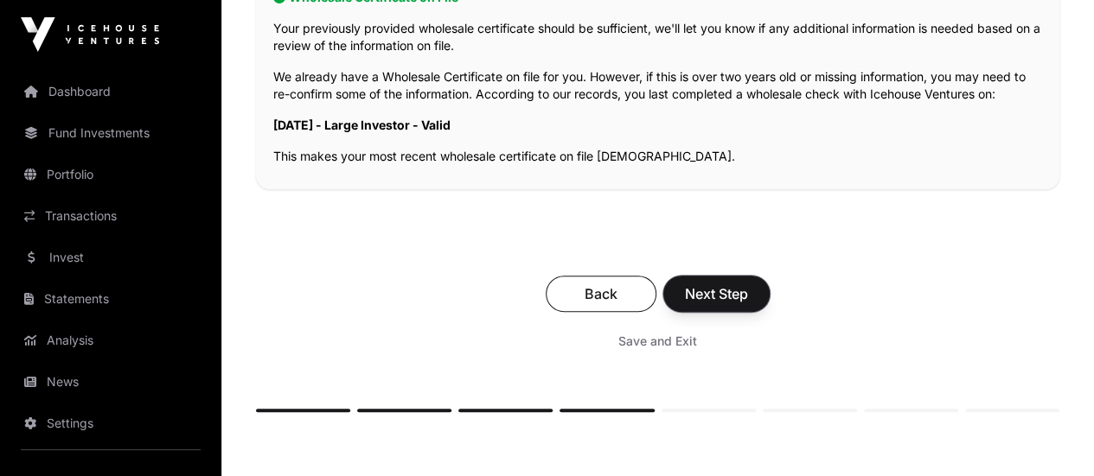
click at [748, 284] on span "Next Step" at bounding box center [716, 294] width 63 height 21
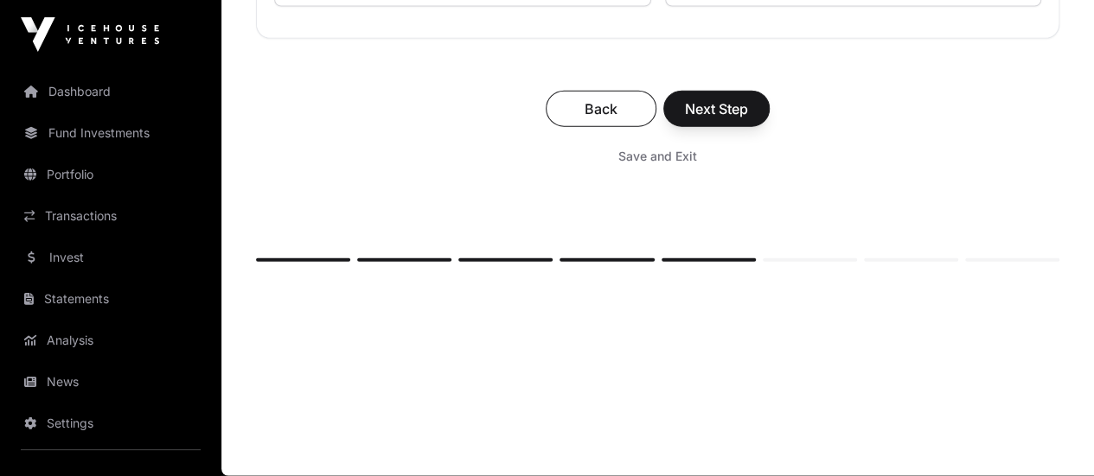
scroll to position [13229, 0]
type input "***"
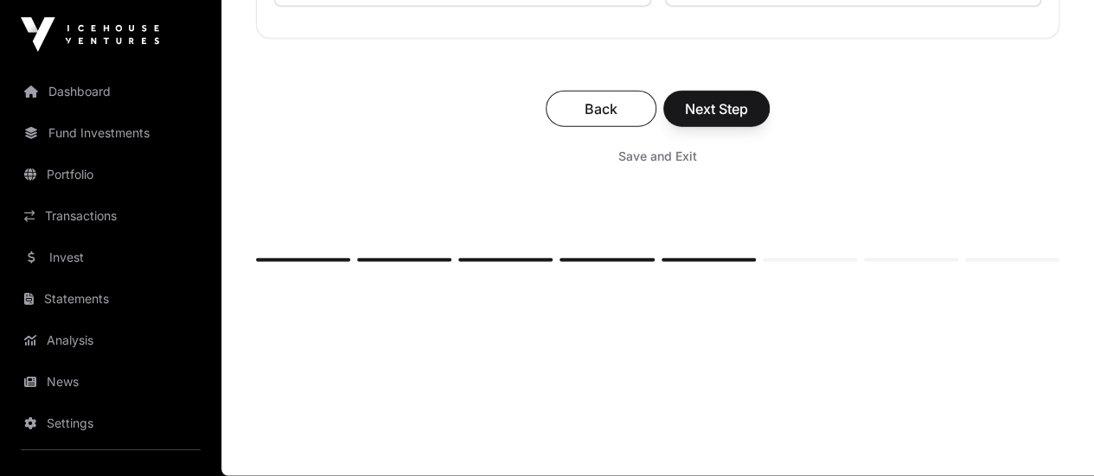
scroll to position [13661, 0]
click at [697, 165] on span "Save and Exit" at bounding box center [657, 156] width 79 height 17
